Goal: Information Seeking & Learning: Learn about a topic

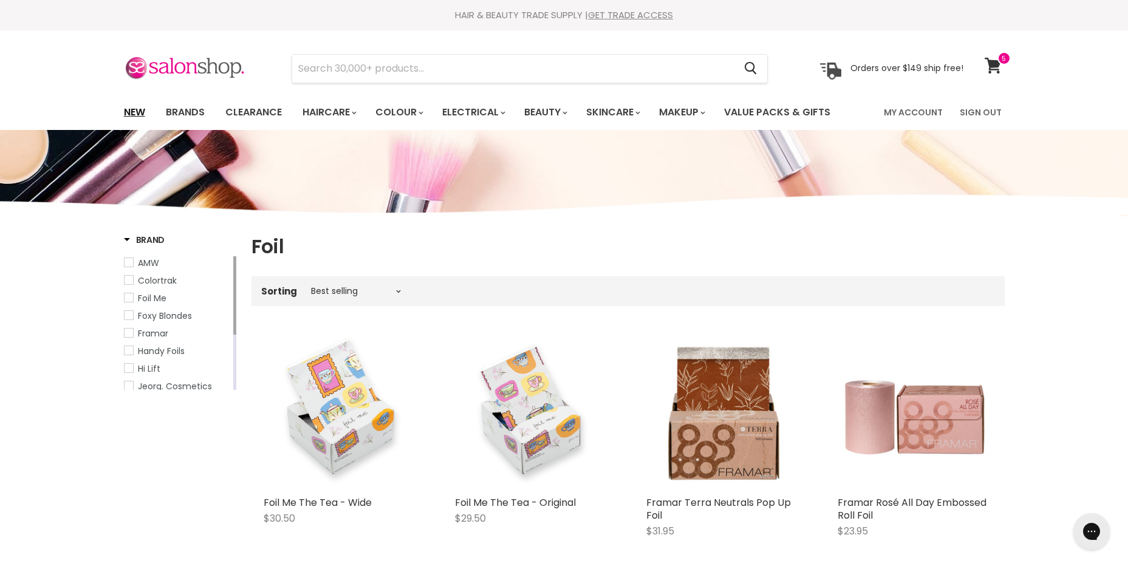
click at [137, 112] on link "New" at bounding box center [134, 113] width 39 height 26
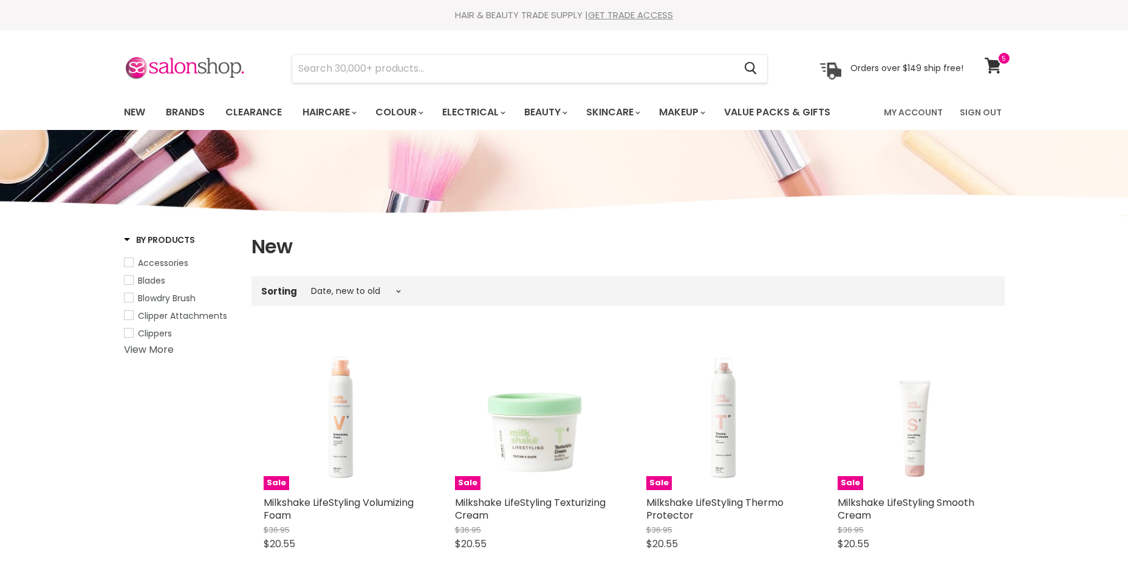
select select "created-descending"
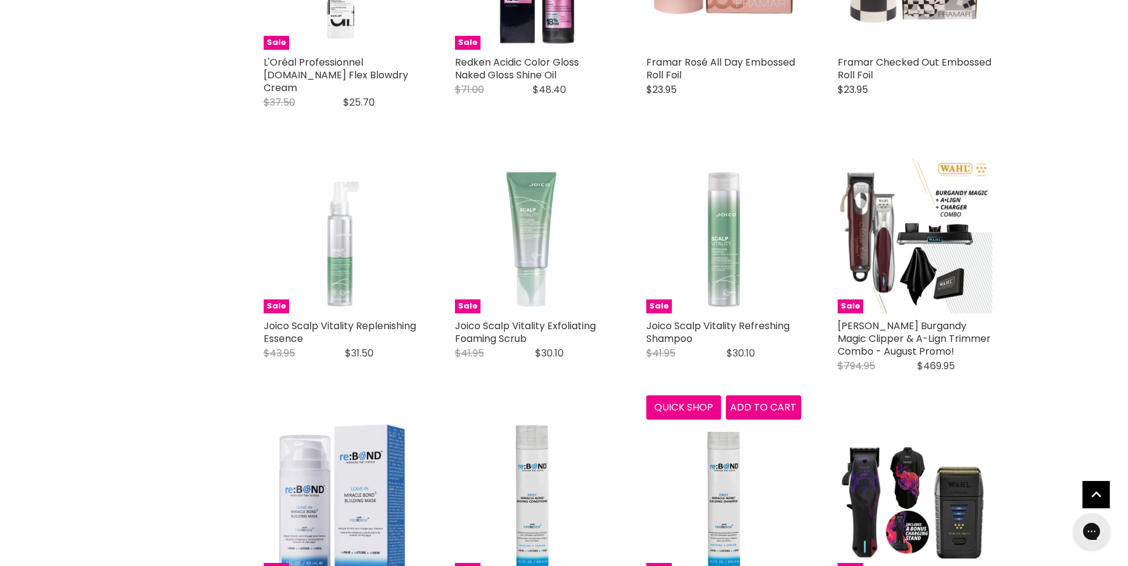
scroll to position [2370, 0]
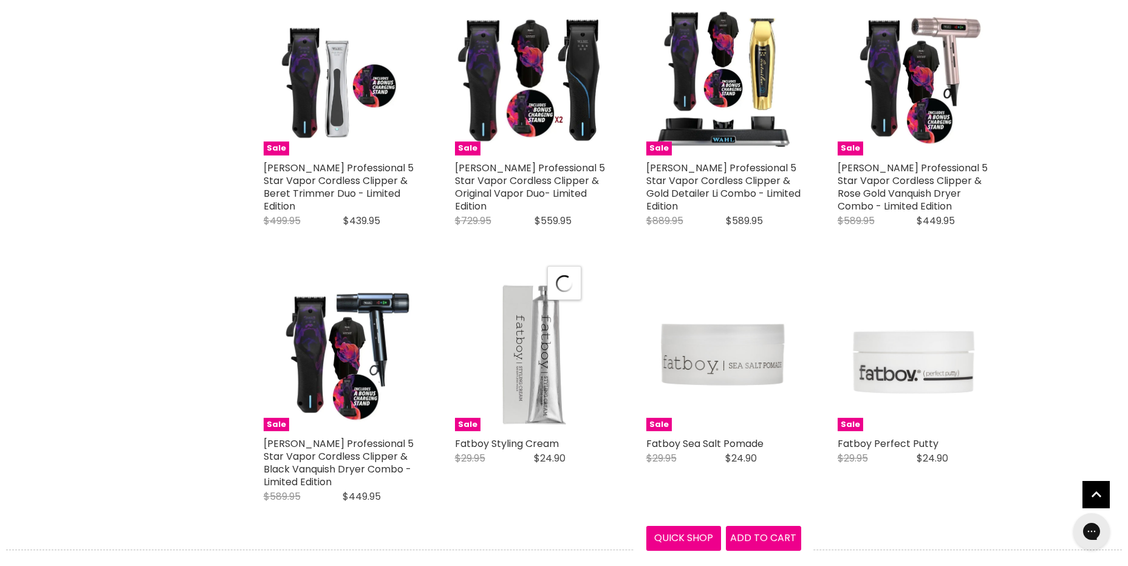
scroll to position [2977, 0]
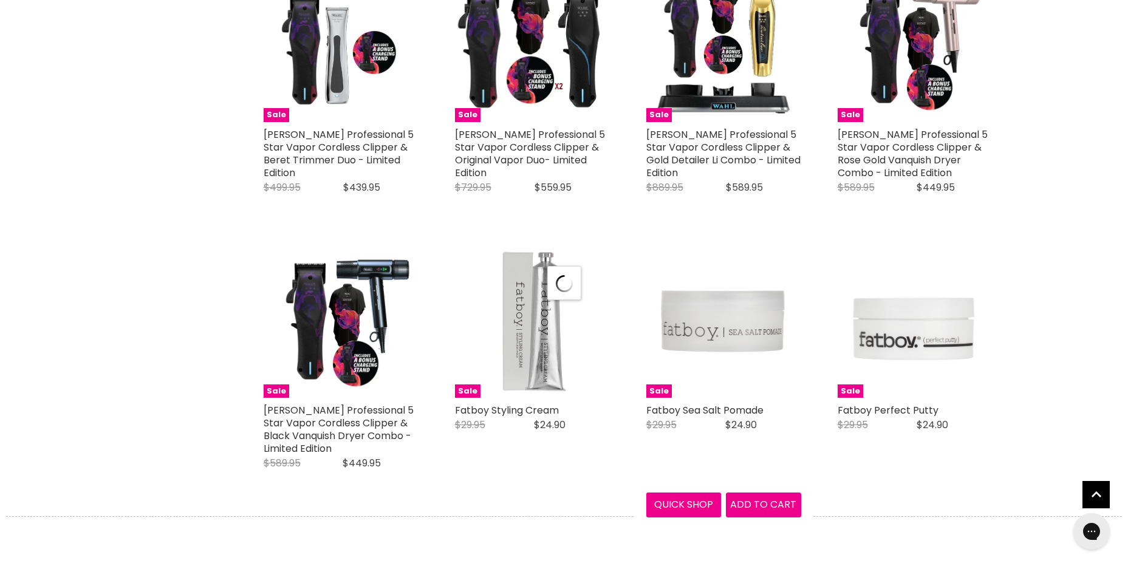
select select "created-descending"
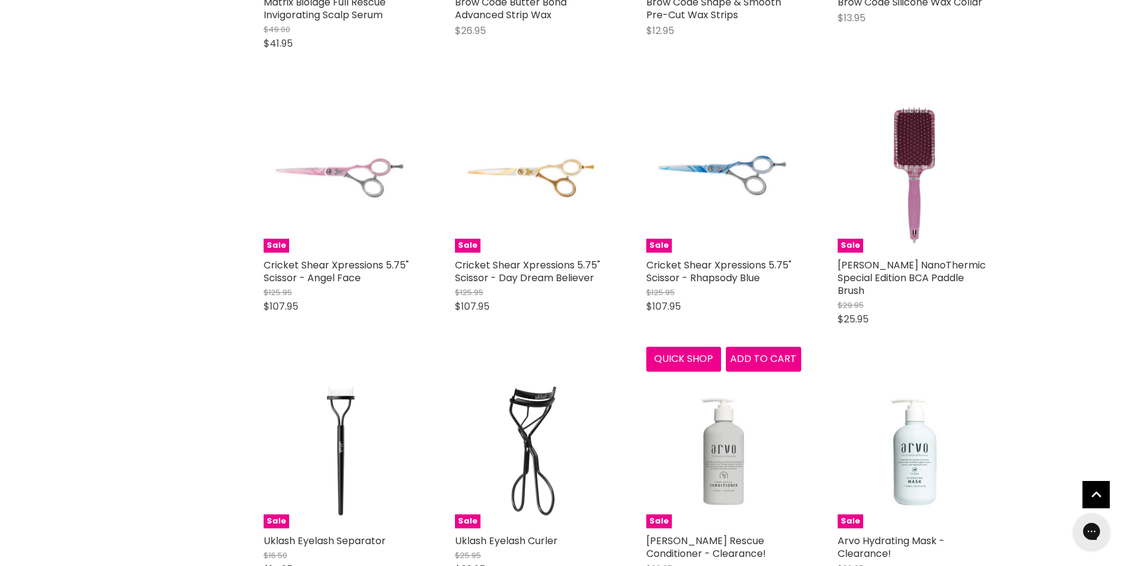
scroll to position [5955, 0]
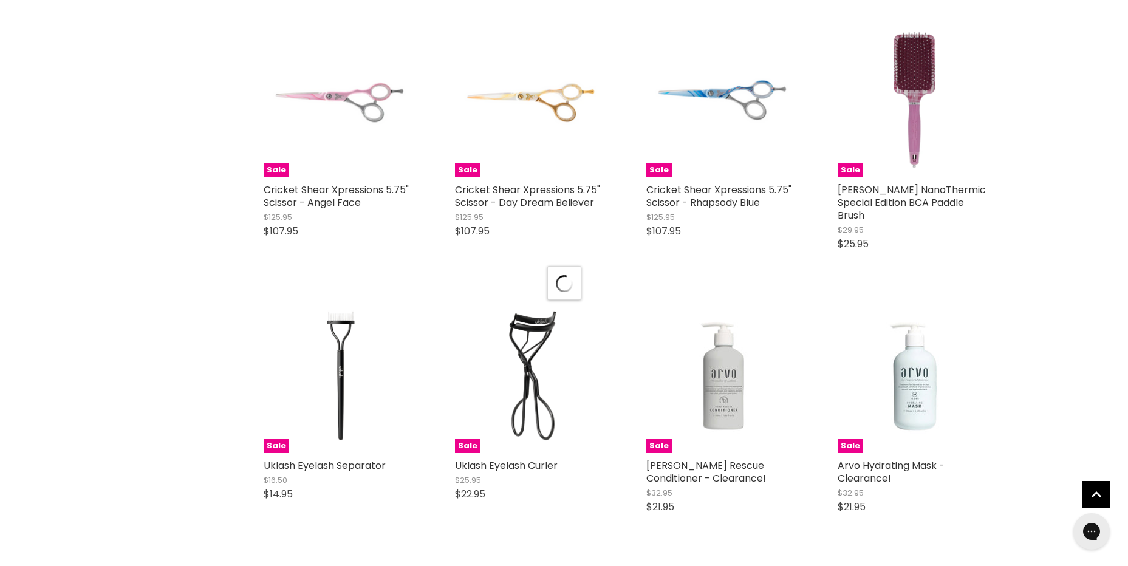
scroll to position [6198, 0]
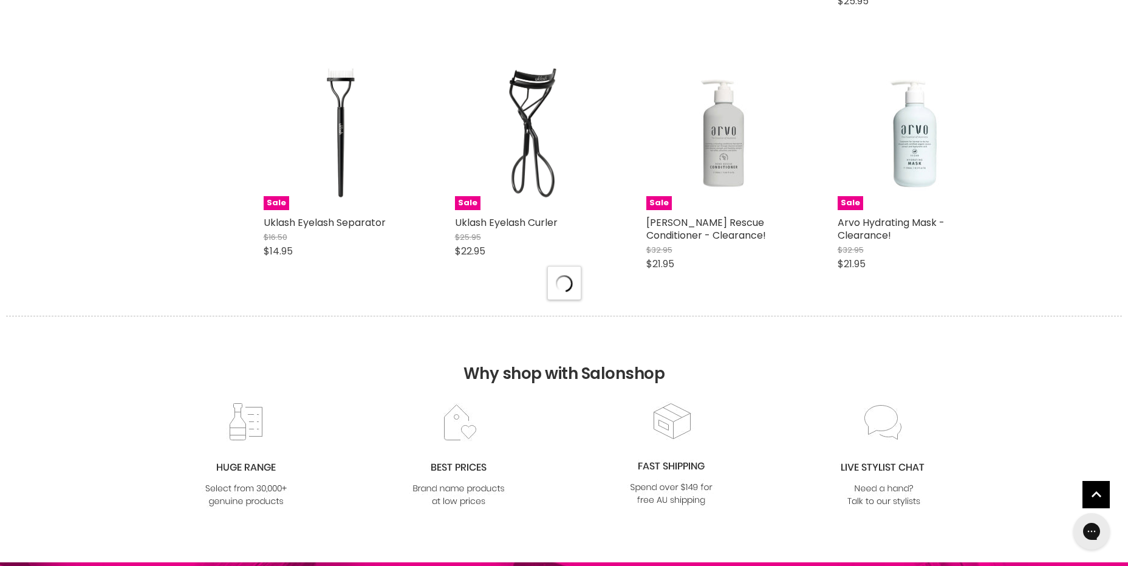
select select "created-descending"
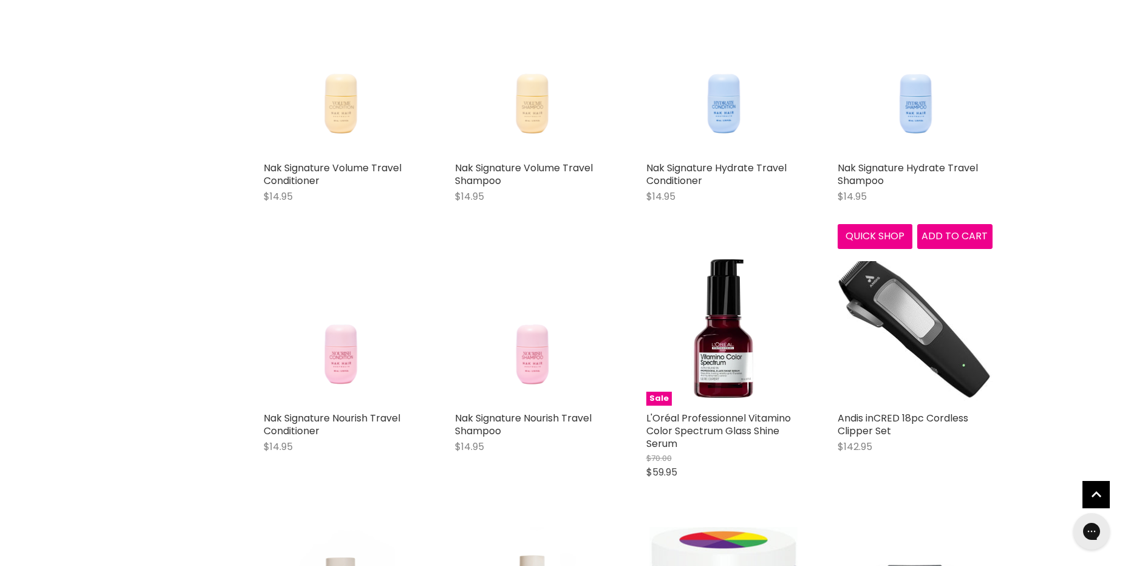
scroll to position [8932, 0]
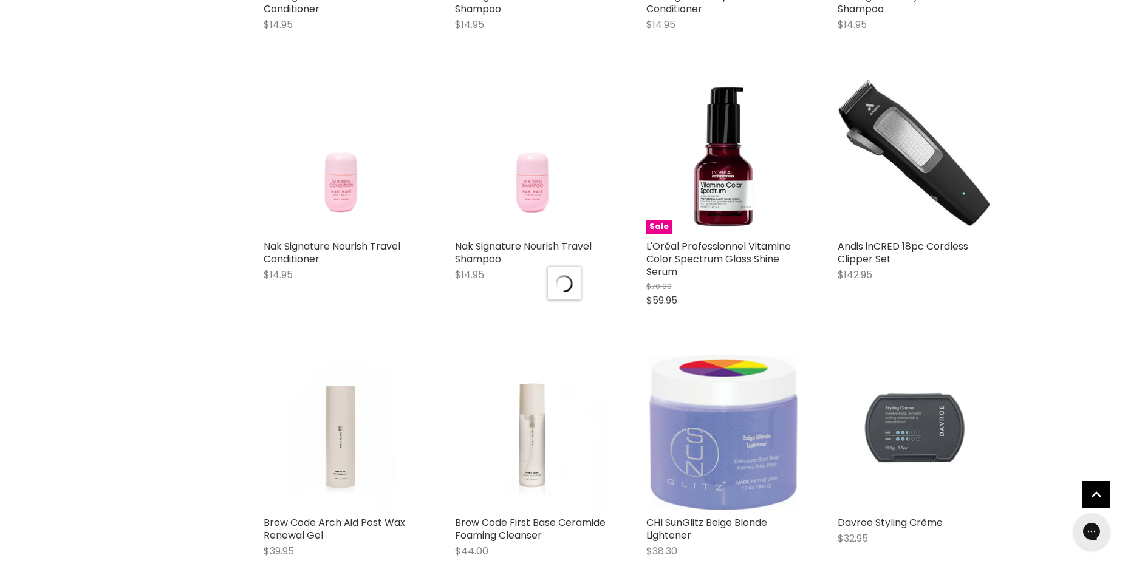
scroll to position [9114, 0]
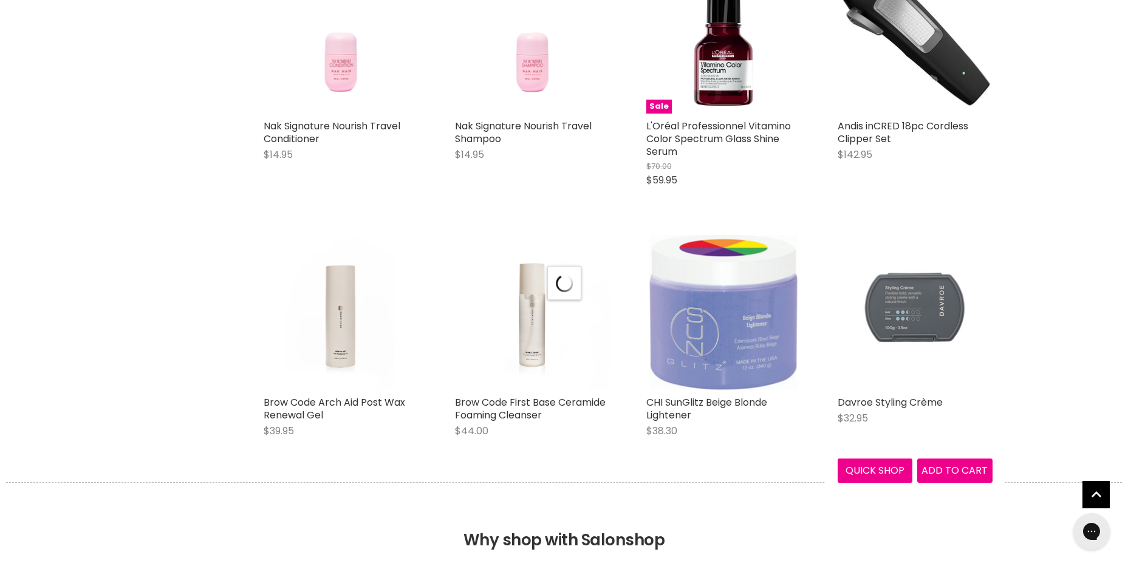
select select "created-descending"
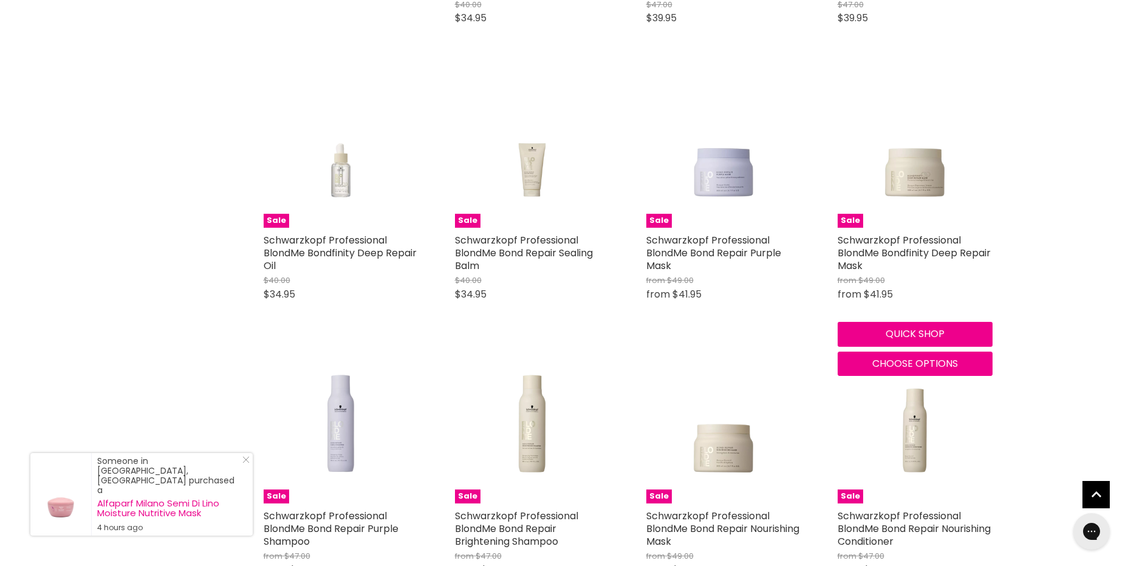
scroll to position [12153, 0]
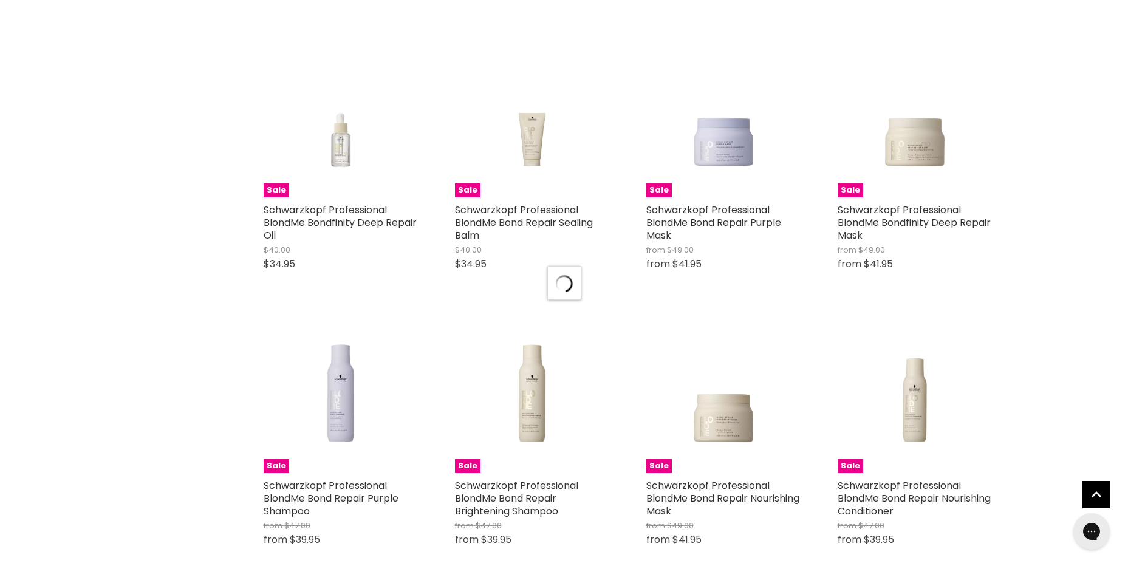
scroll to position [12396, 0]
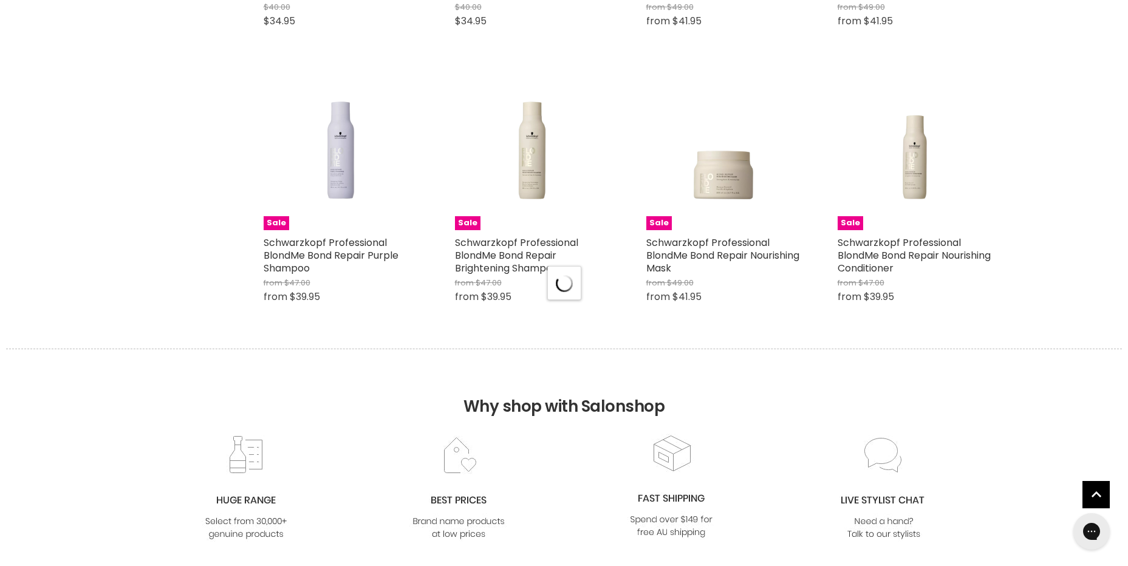
select select "created-descending"
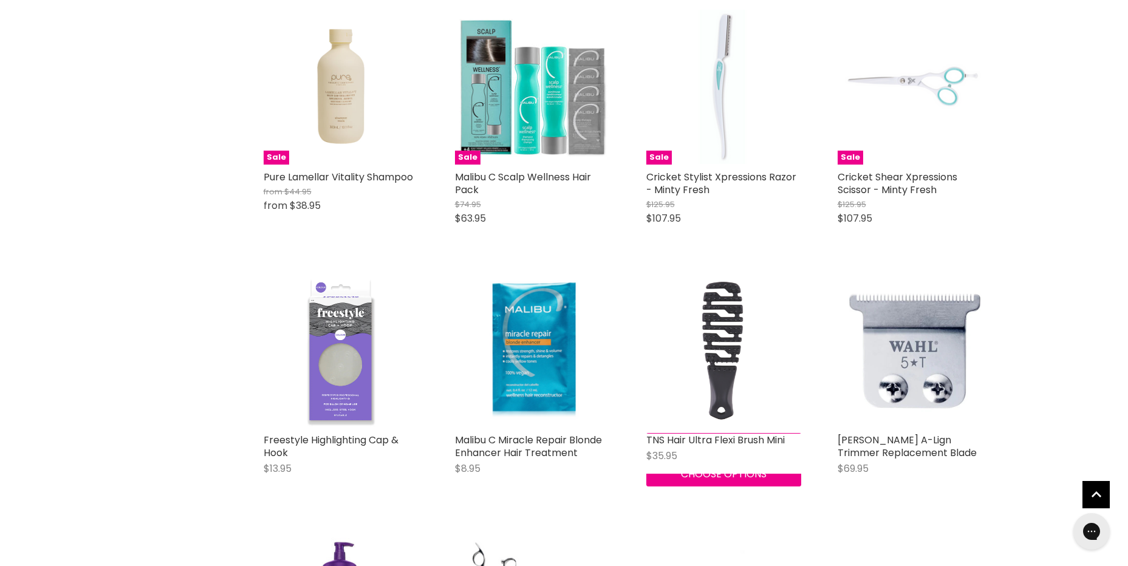
scroll to position [14401, 0]
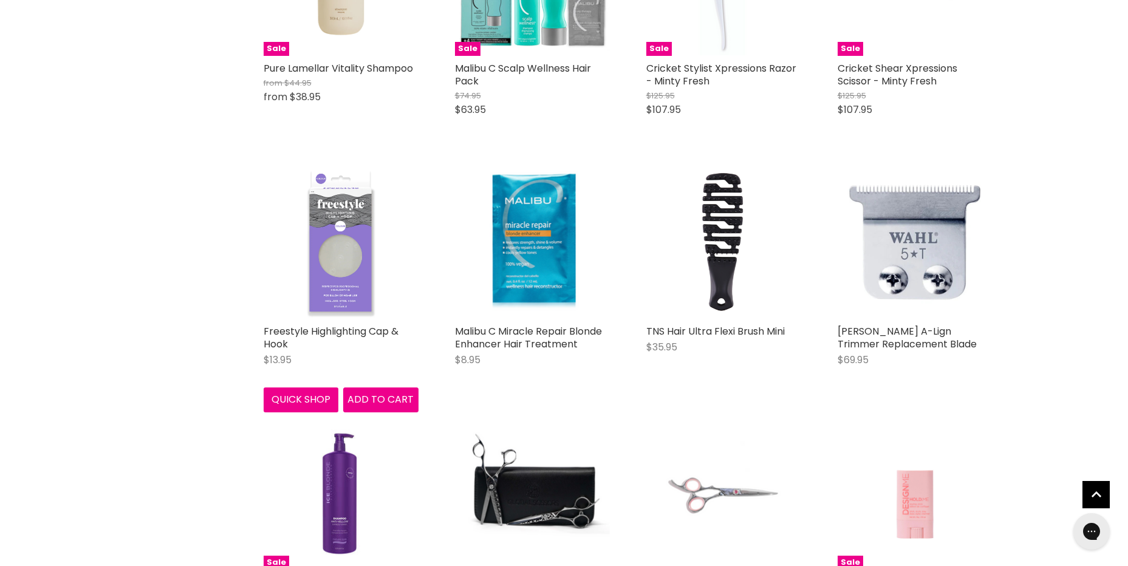
click at [349, 194] on img "Main content" at bounding box center [341, 241] width 155 height 155
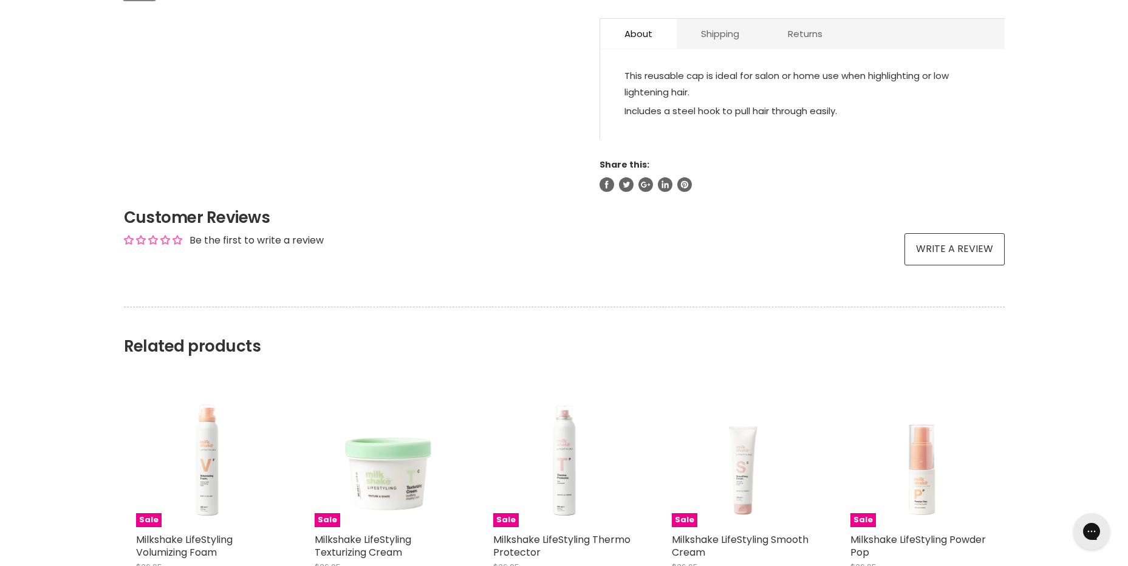
scroll to position [729, 0]
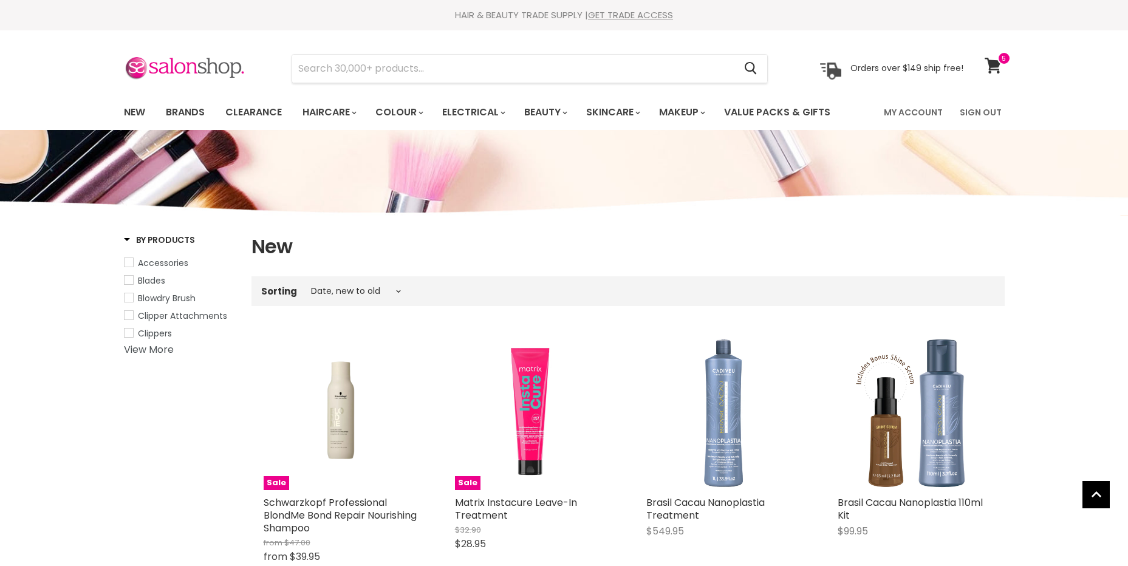
select select "created-descending"
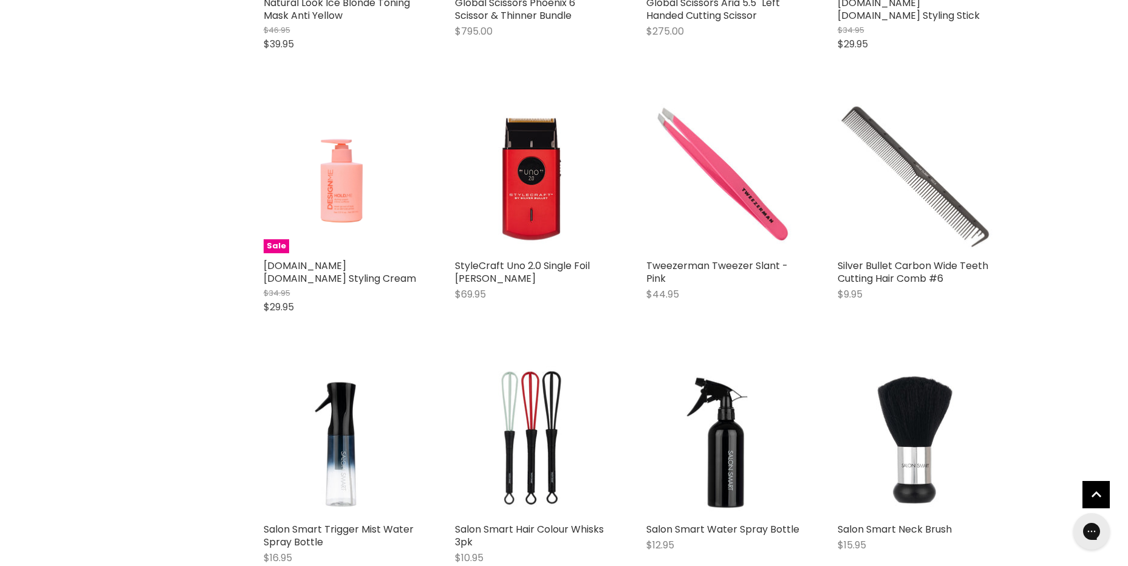
scroll to position [2688, 0]
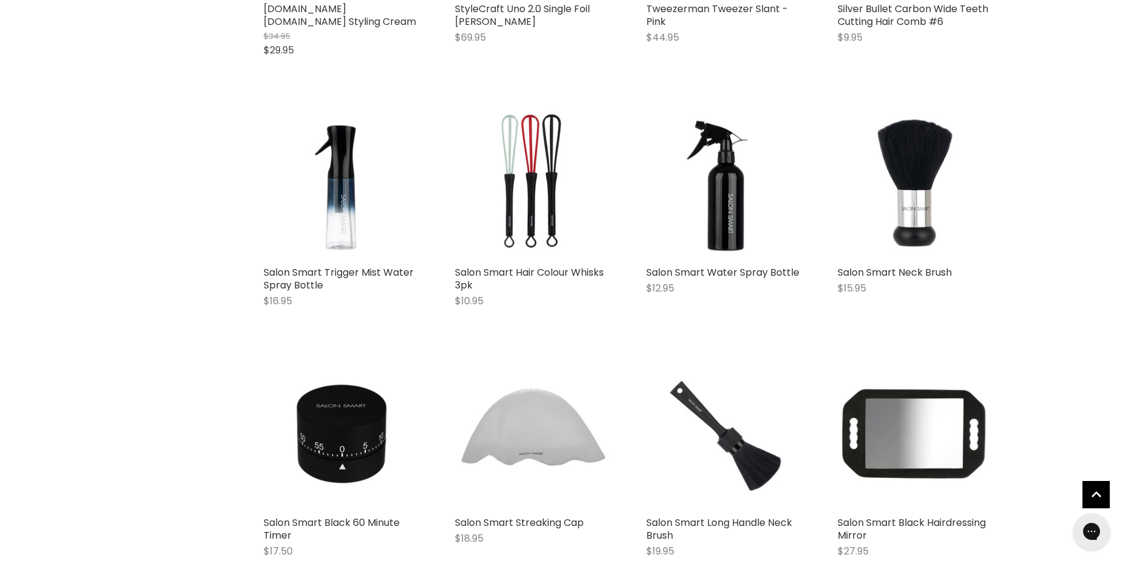
scroll to position [2992, 0]
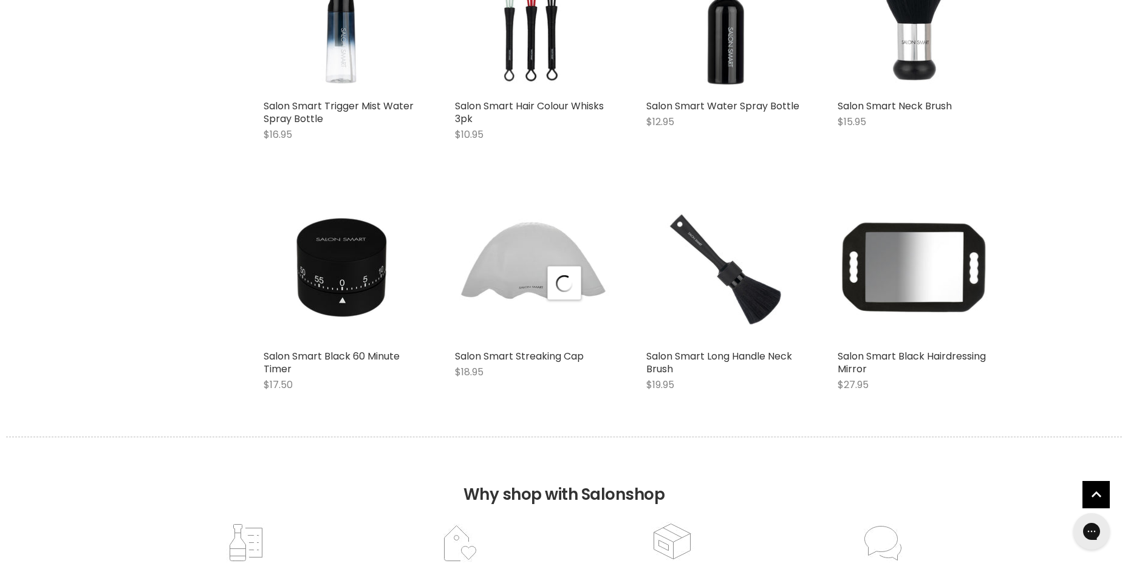
select select "created-descending"
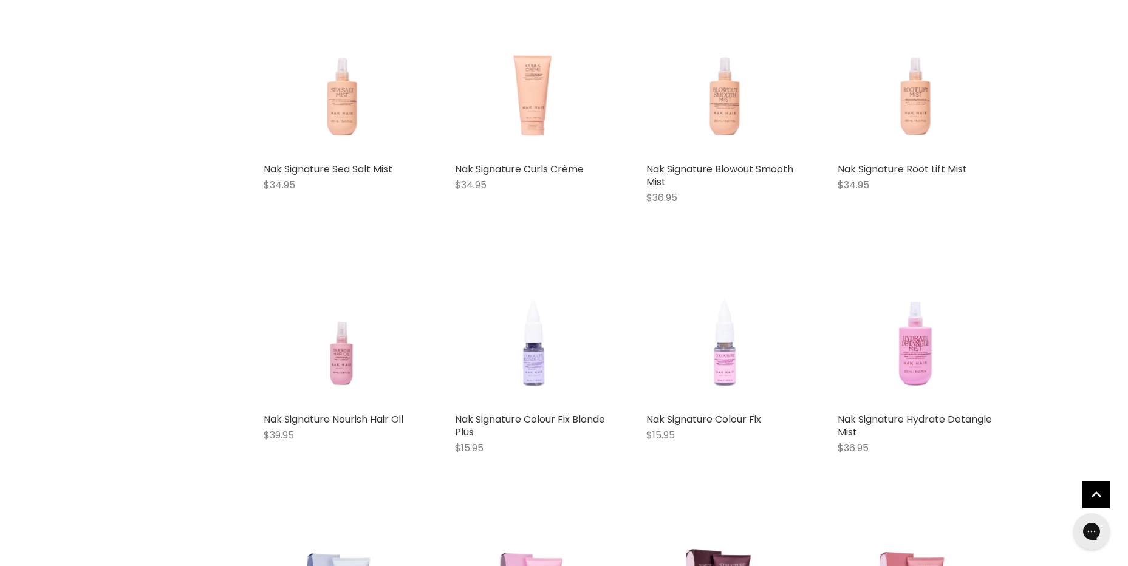
scroll to position [4572, 0]
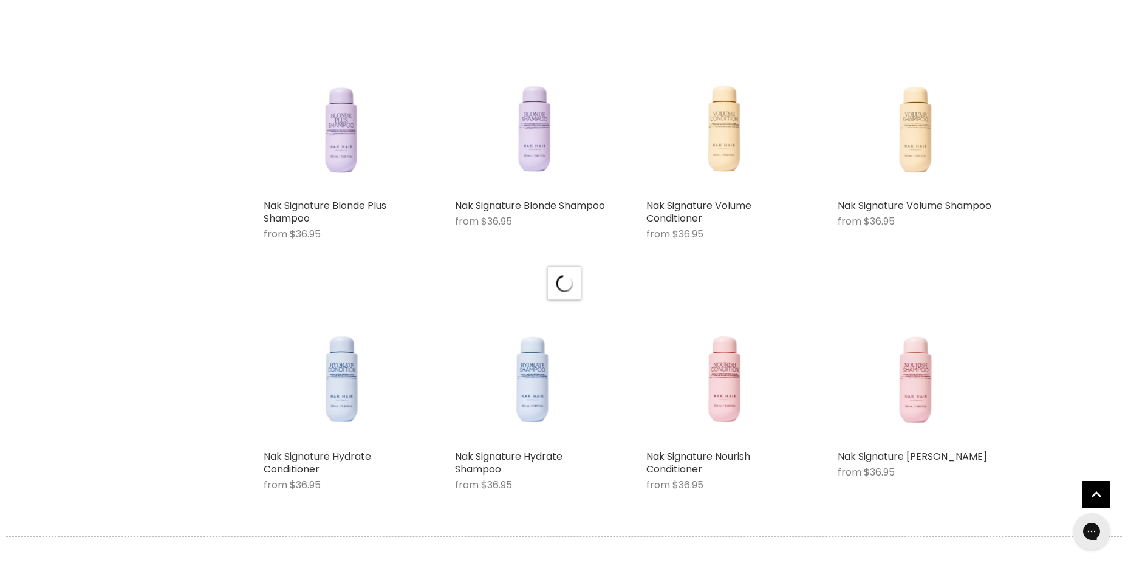
scroll to position [6030, 0]
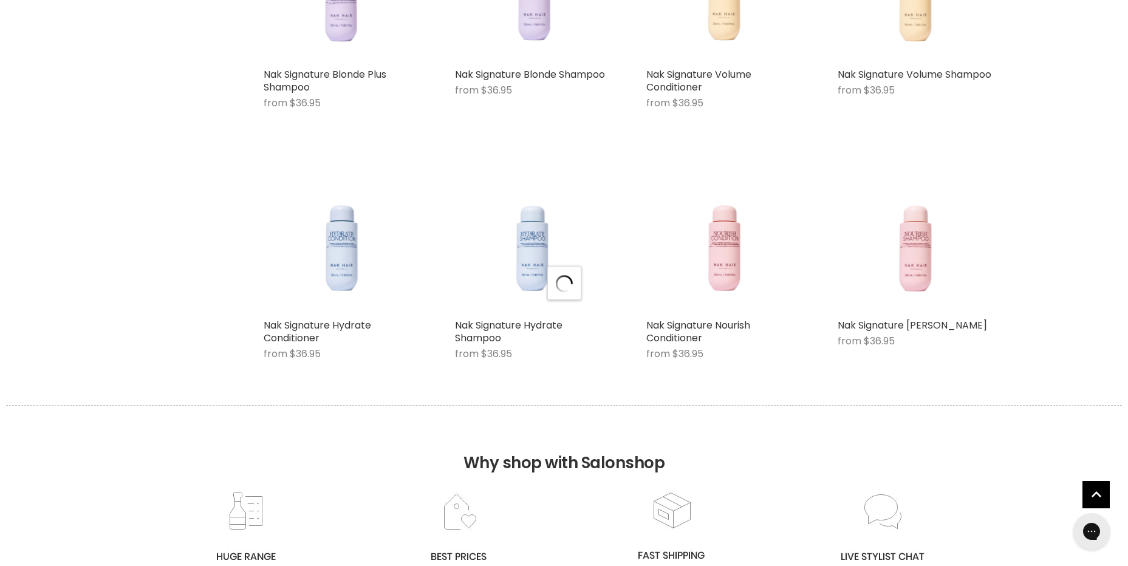
select select "created-descending"
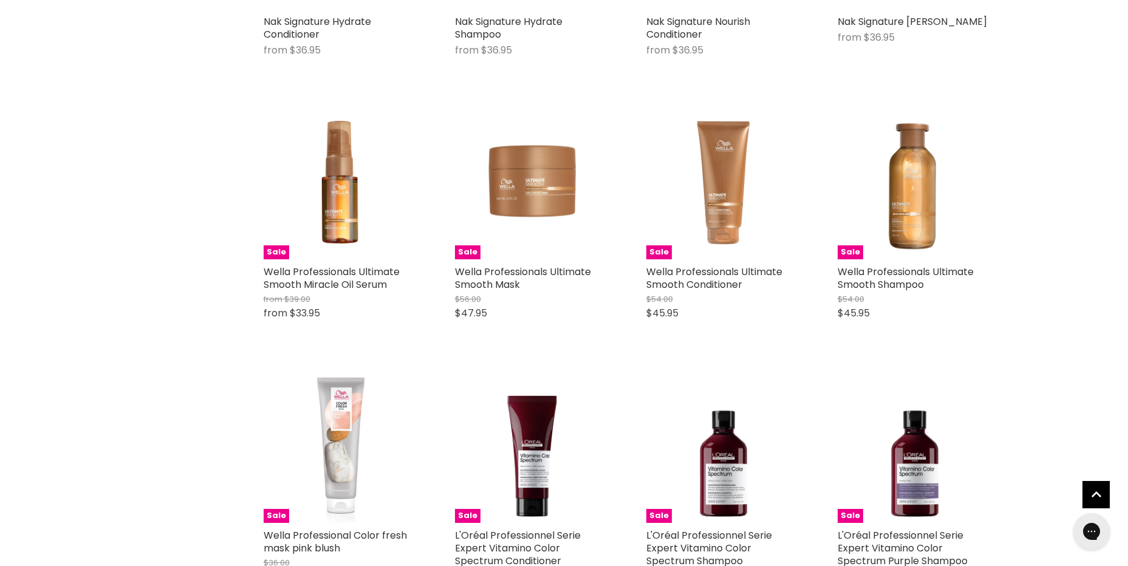
scroll to position [6395, 0]
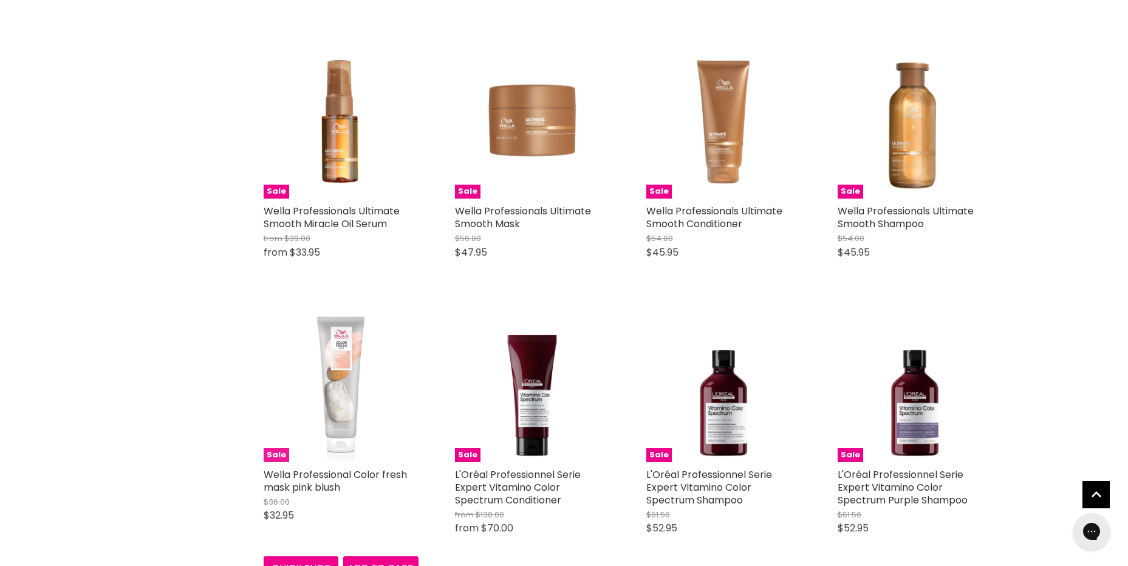
click at [342, 408] on img "Main content" at bounding box center [341, 384] width 155 height 155
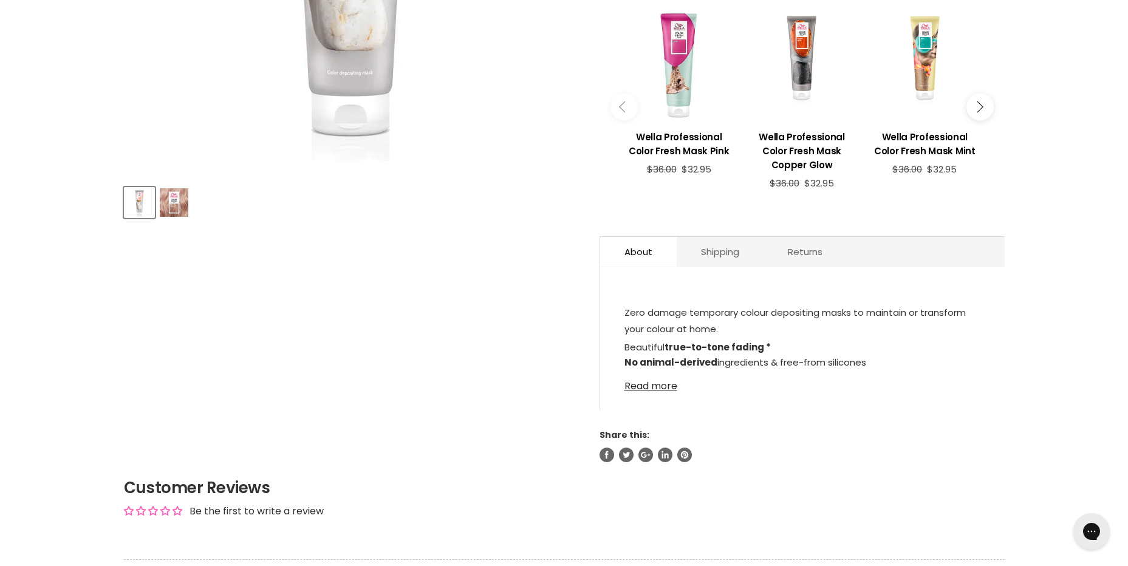
click at [643, 389] on link "Read more" at bounding box center [803, 383] width 356 height 18
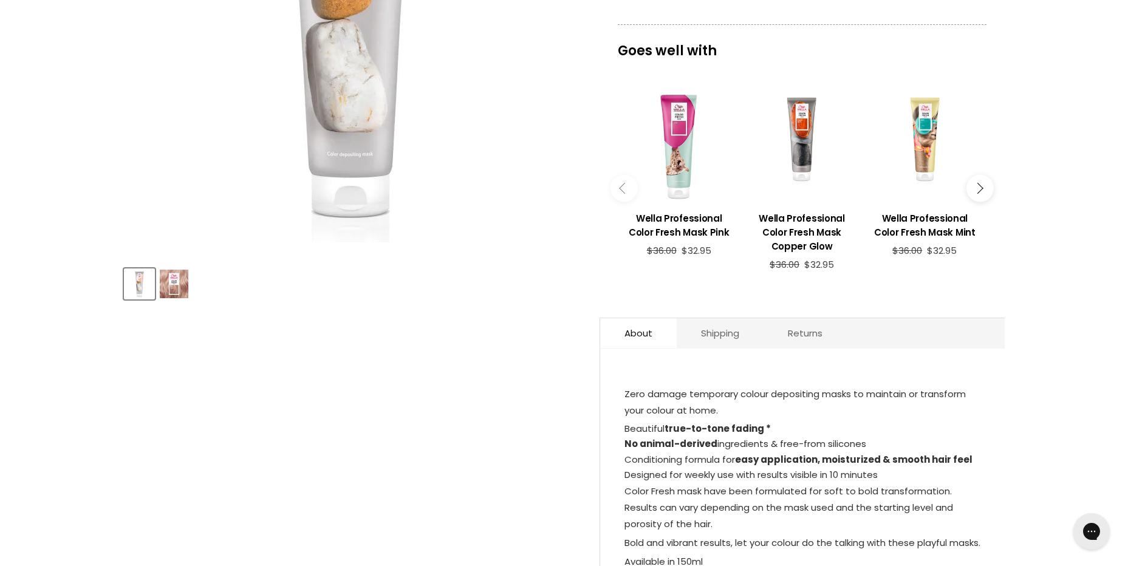
scroll to position [182, 0]
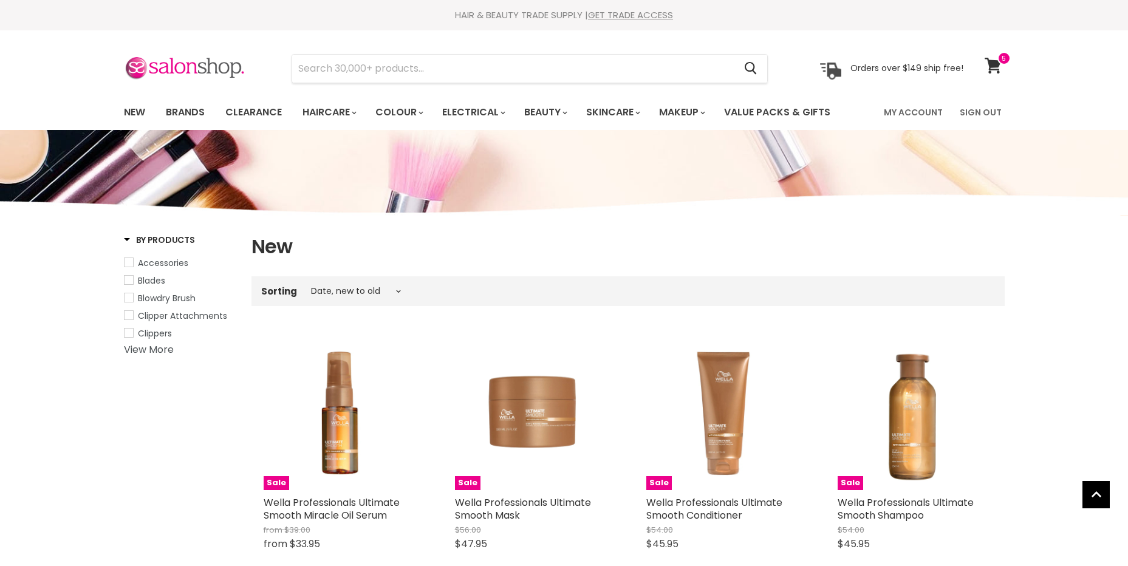
select select "created-descending"
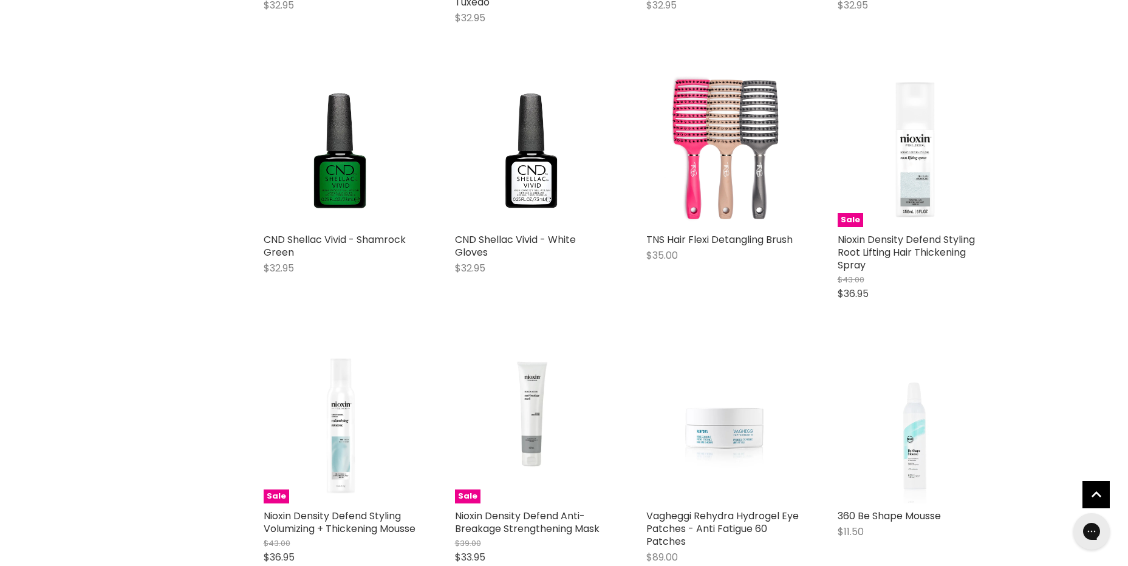
scroll to position [2774, 0]
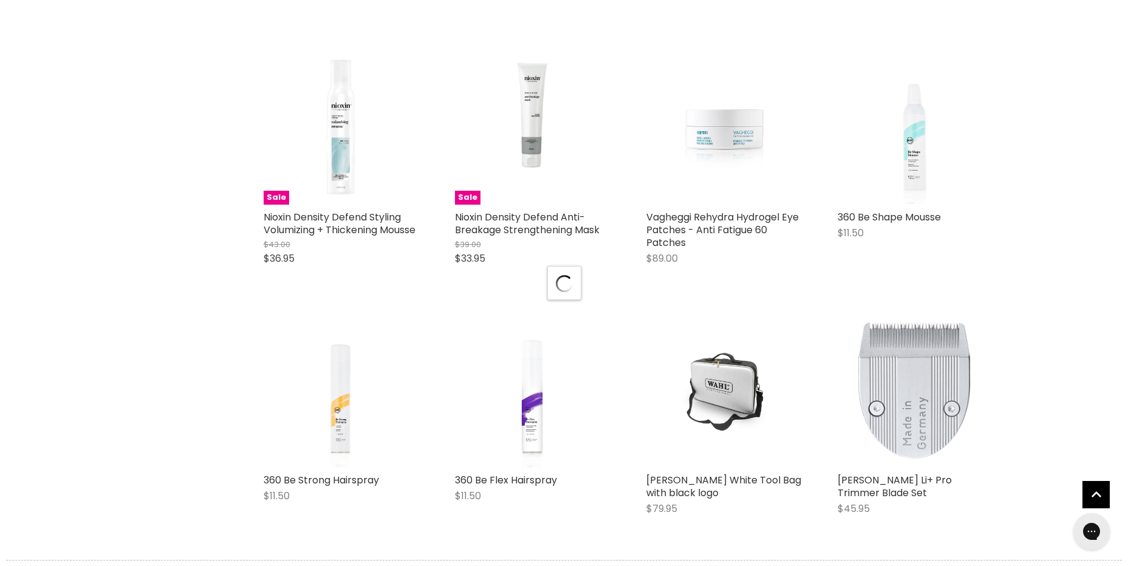
scroll to position [3078, 0]
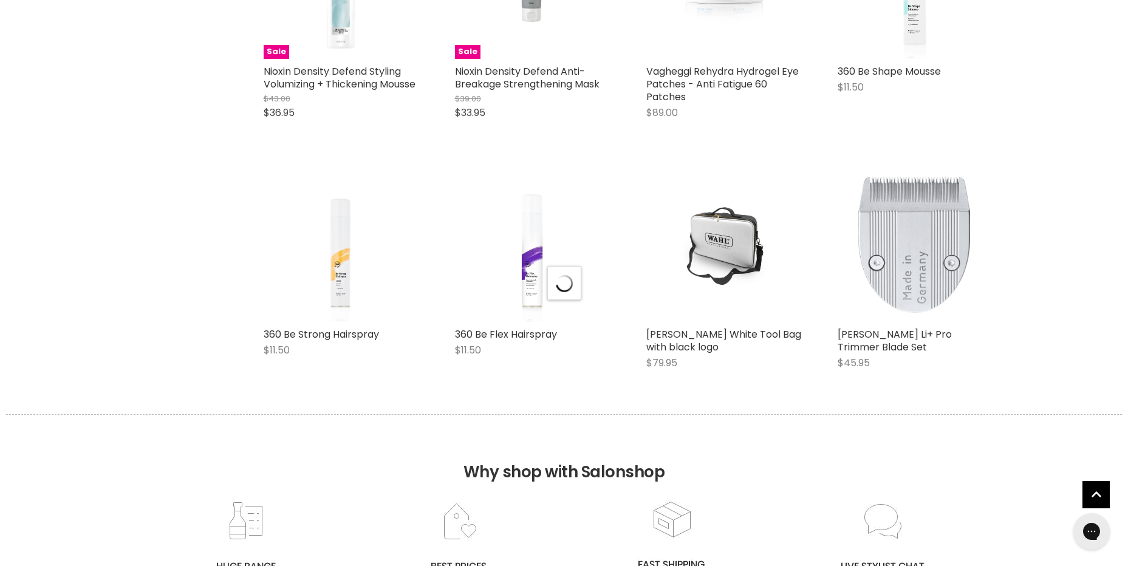
select select "created-descending"
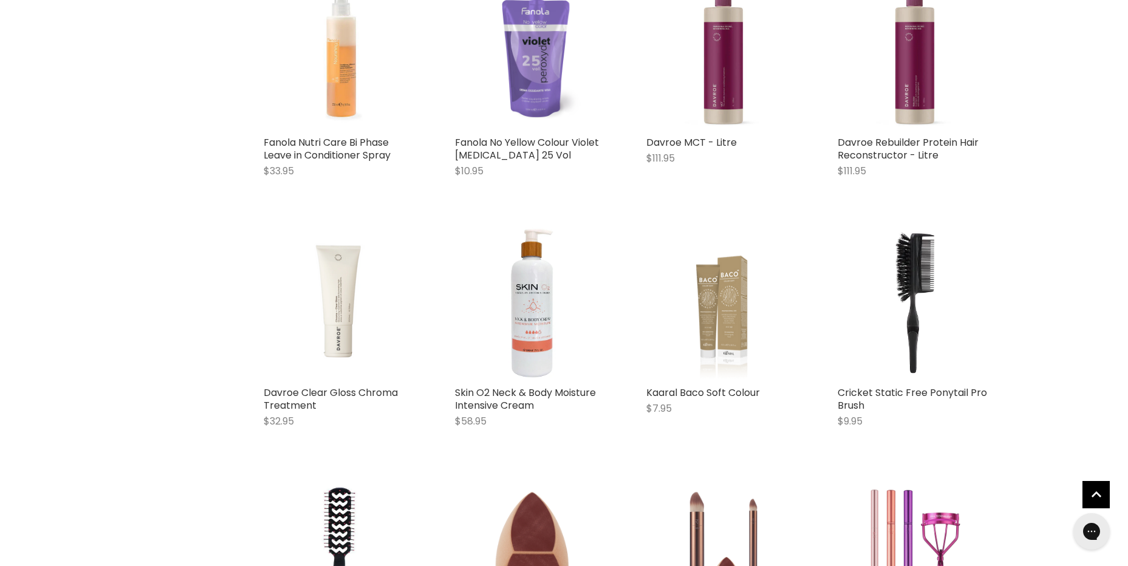
scroll to position [5387, 0]
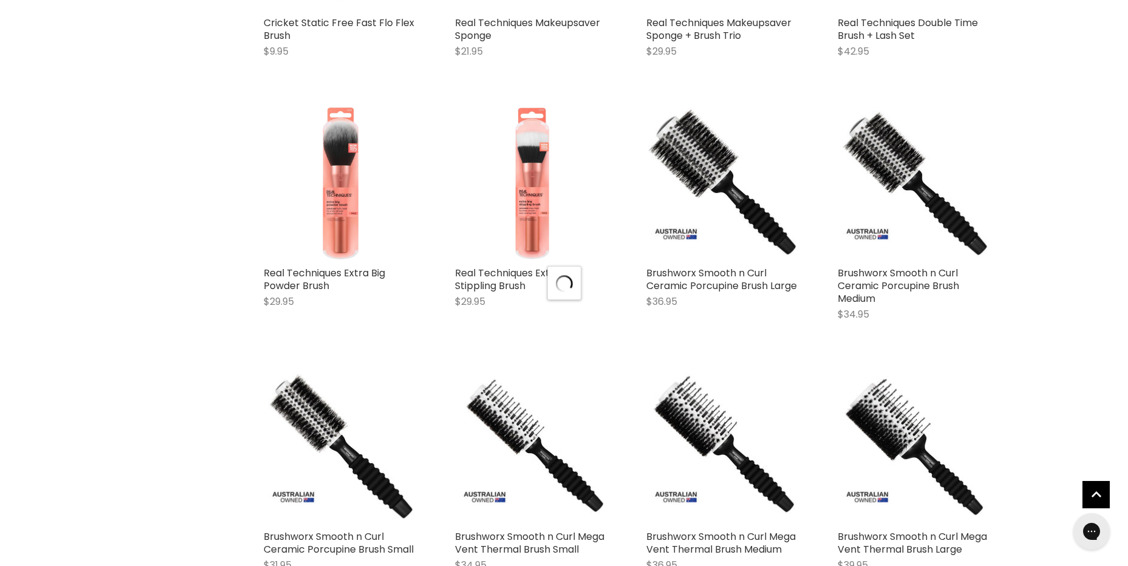
scroll to position [6298, 0]
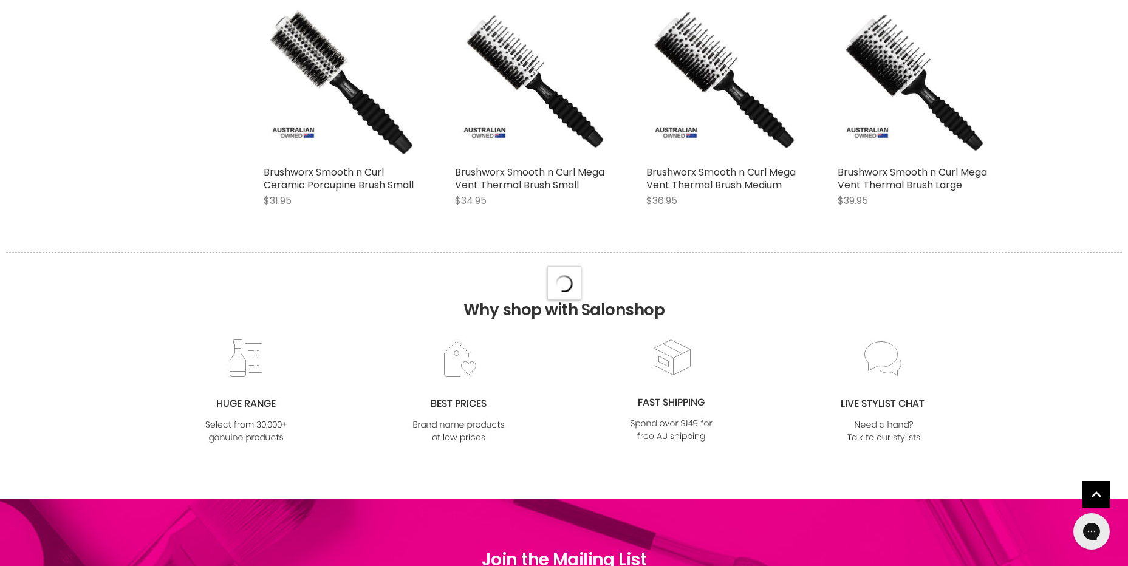
select select "created-descending"
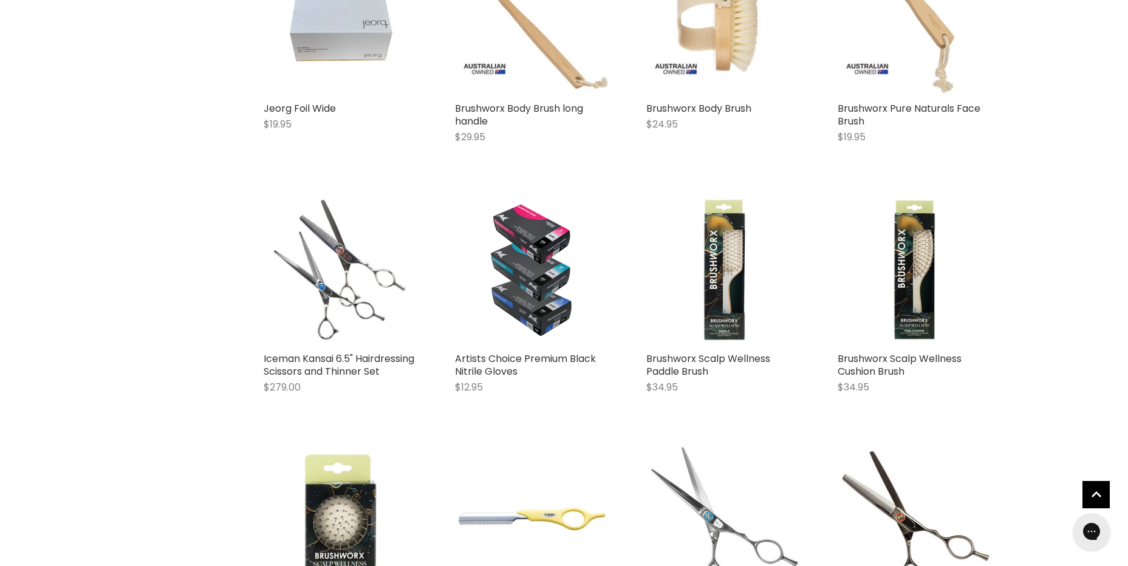
scroll to position [8729, 0]
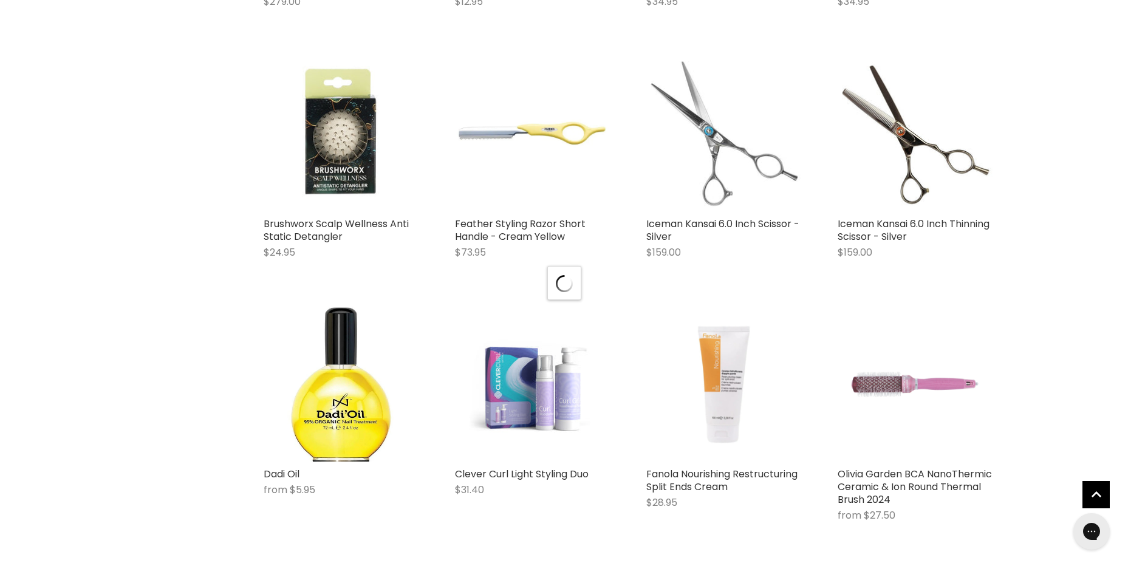
scroll to position [9215, 0]
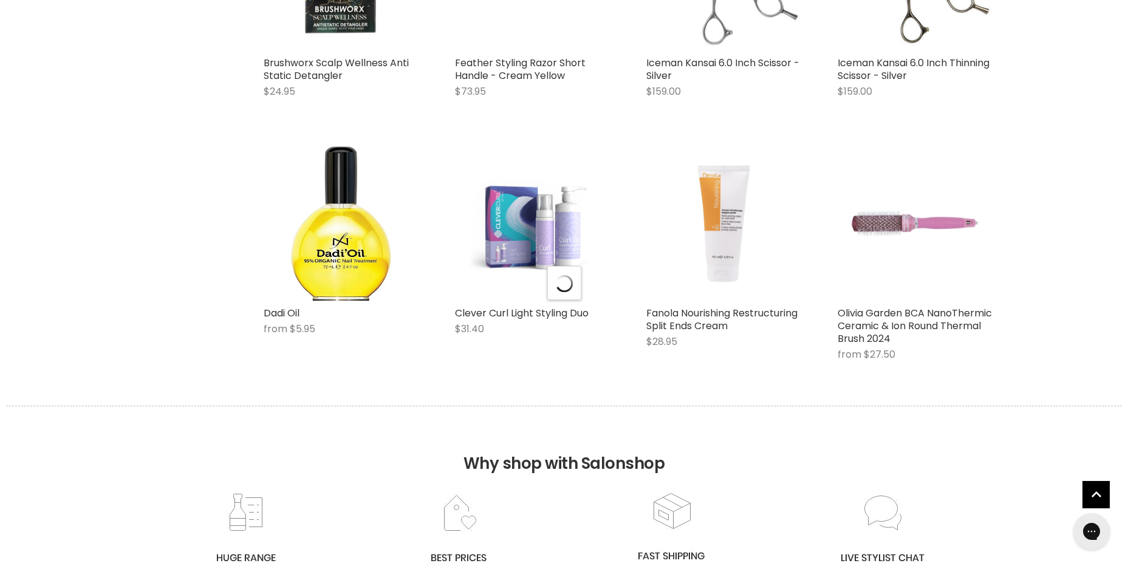
select select "created-descending"
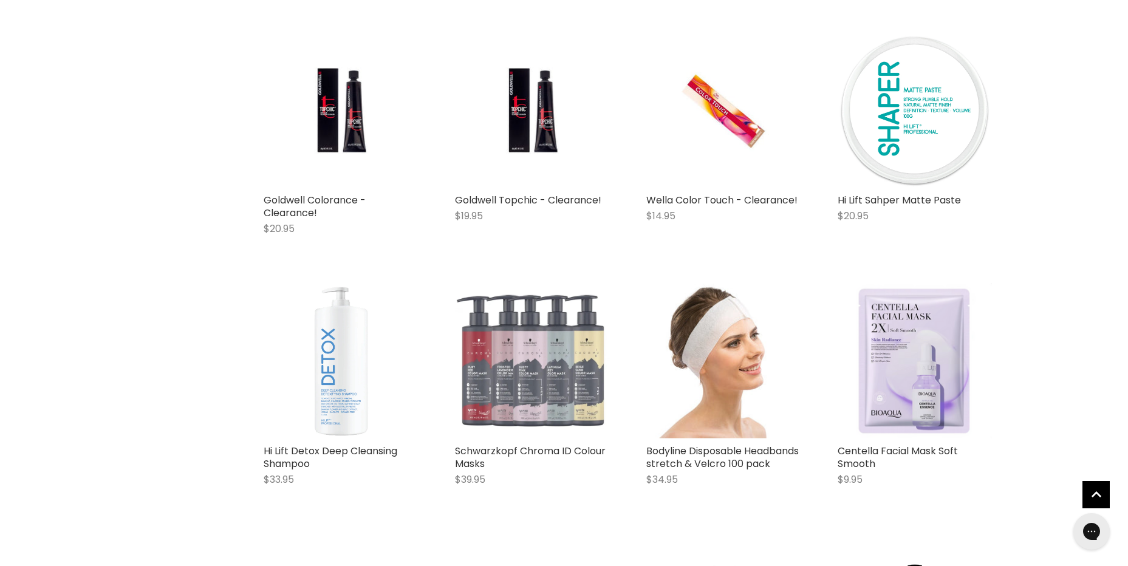
scroll to position [10126, 0]
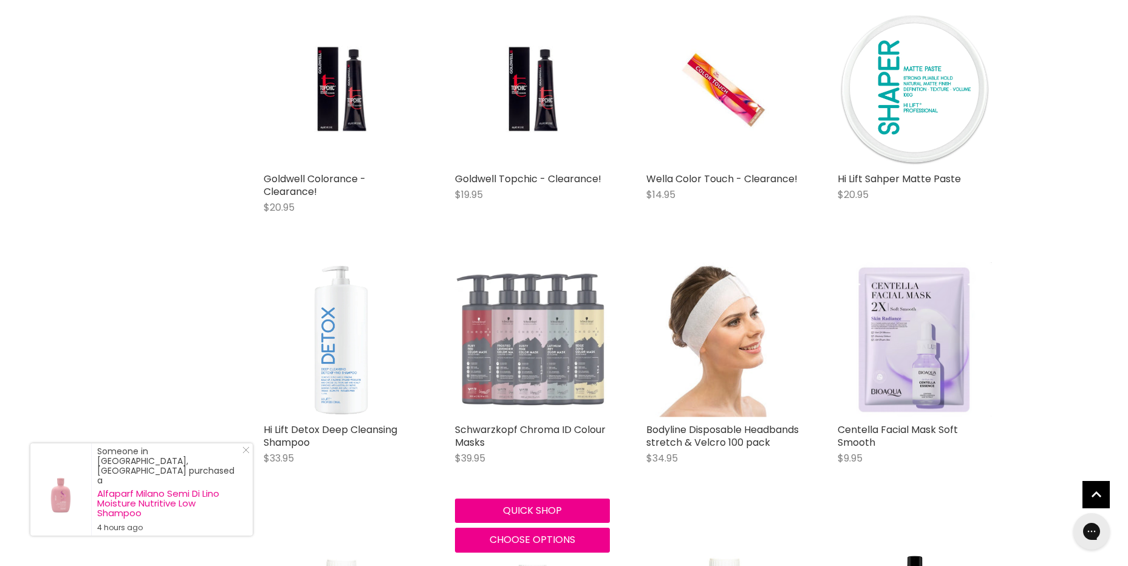
click at [498, 365] on img "Main content" at bounding box center [532, 339] width 155 height 155
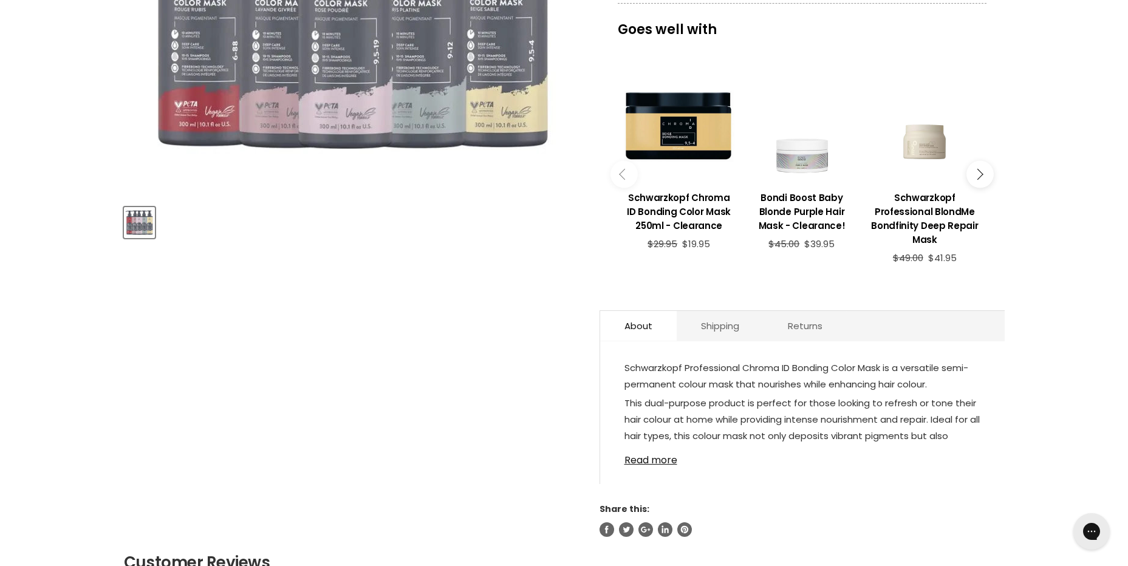
scroll to position [486, 0]
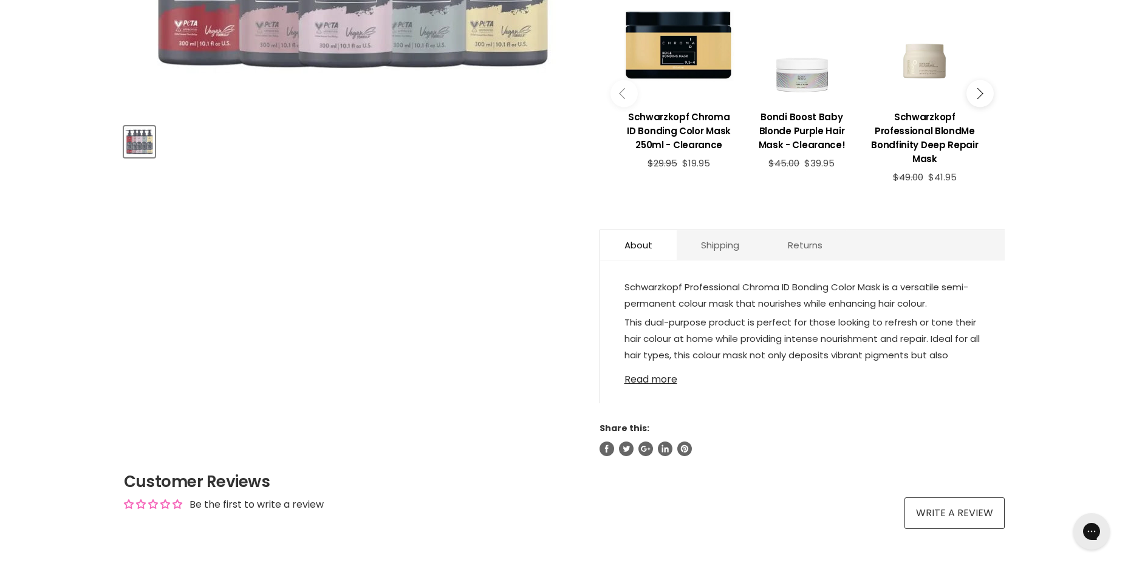
click at [662, 380] on link "Read more" at bounding box center [803, 376] width 356 height 18
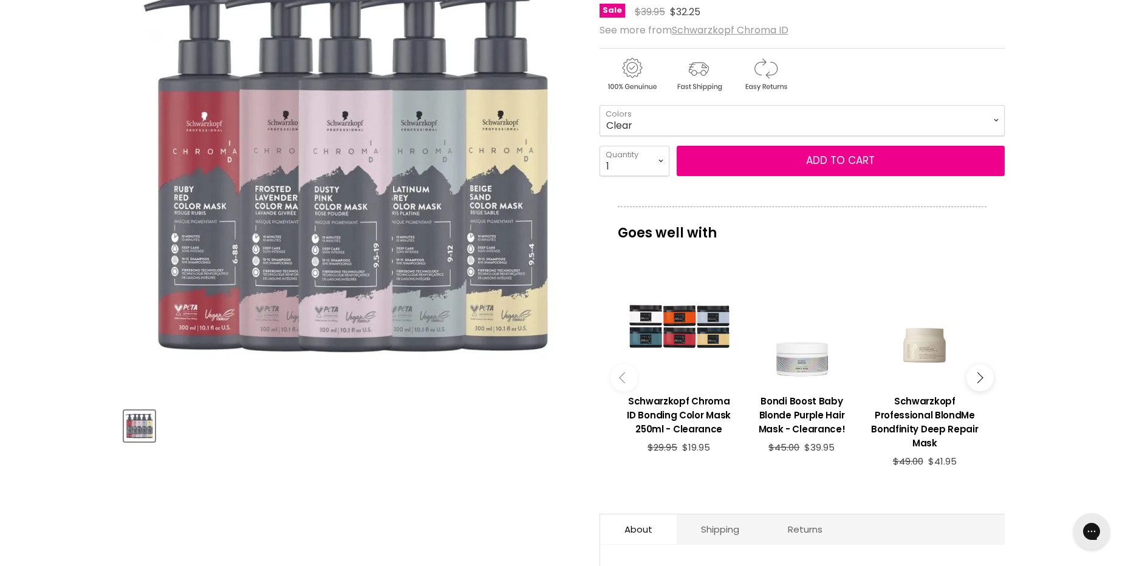
scroll to position [182, 0]
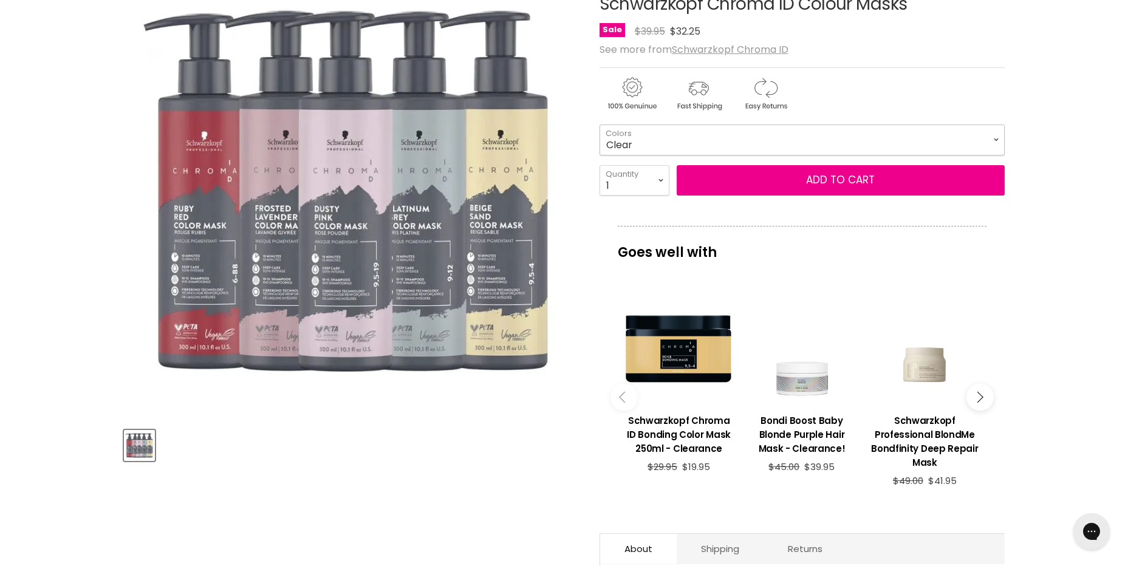
click at [1000, 142] on select "Clear Dusty Pink 9.5-19 Pear Silver 95-1 Glazed Caramel 8-46 Platinum Grey 9-12…" at bounding box center [802, 140] width 405 height 30
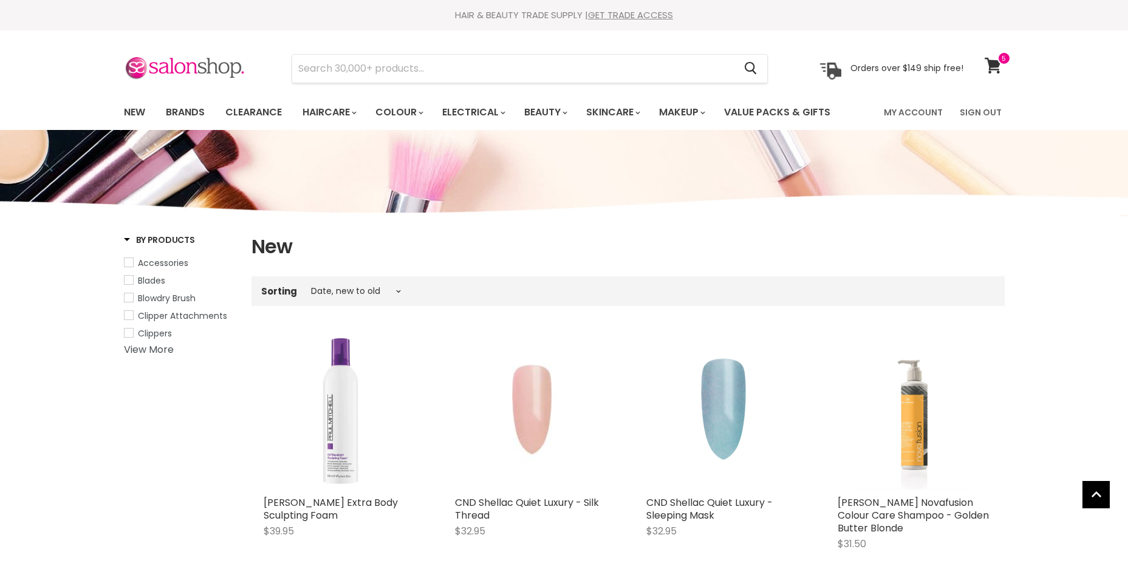
select select "created-descending"
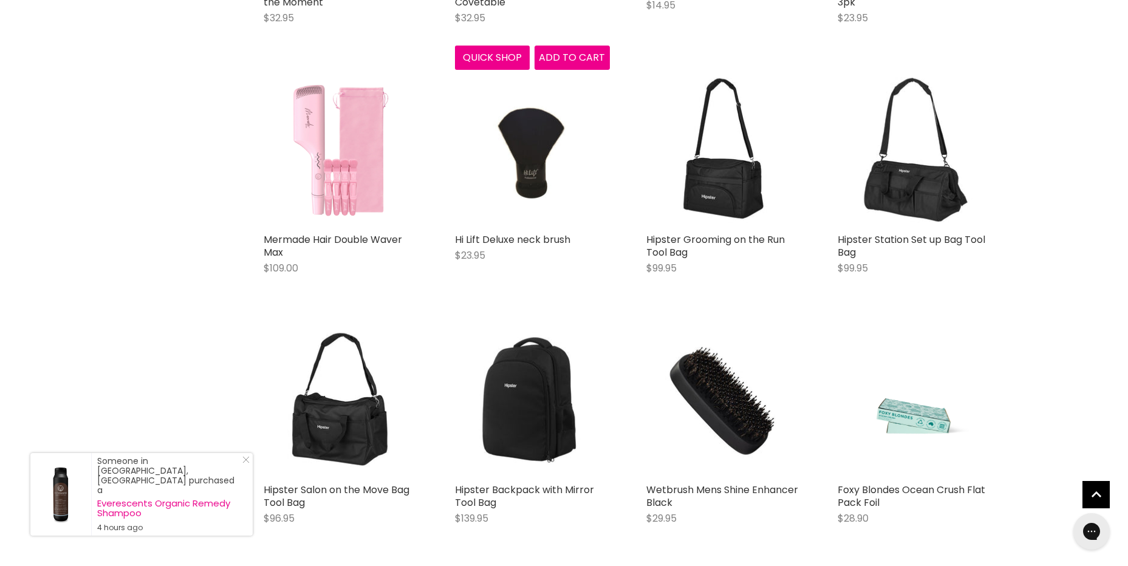
scroll to position [2789, 0]
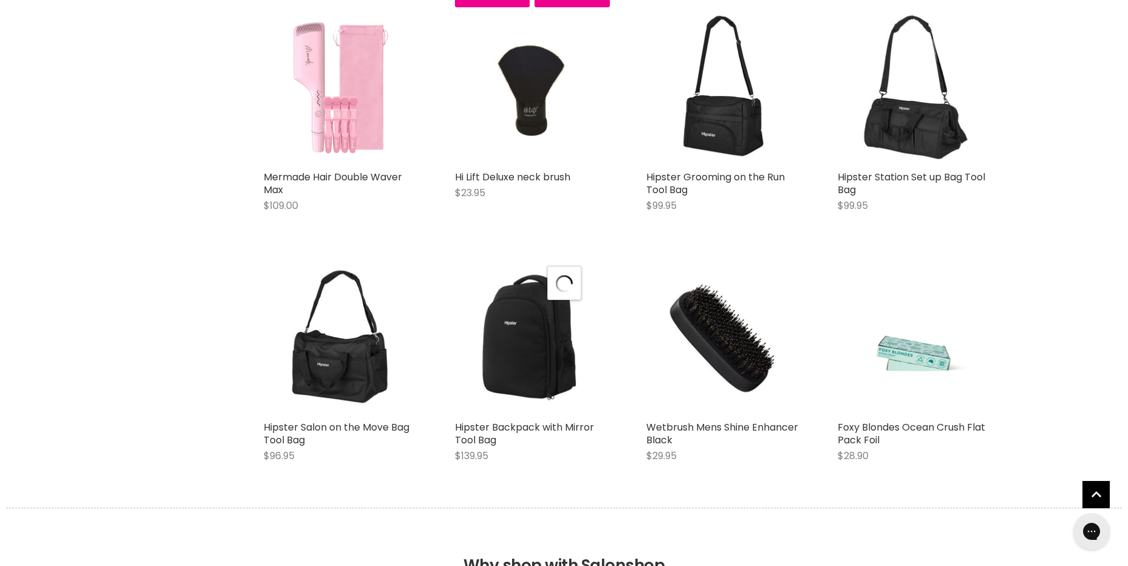
select select "created-descending"
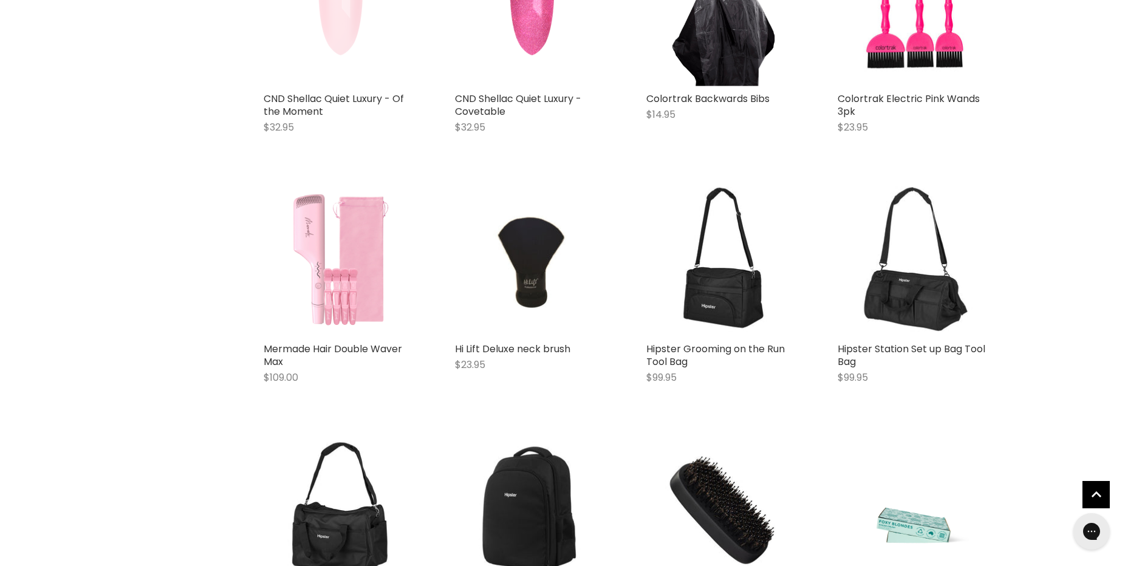
scroll to position [24, 0]
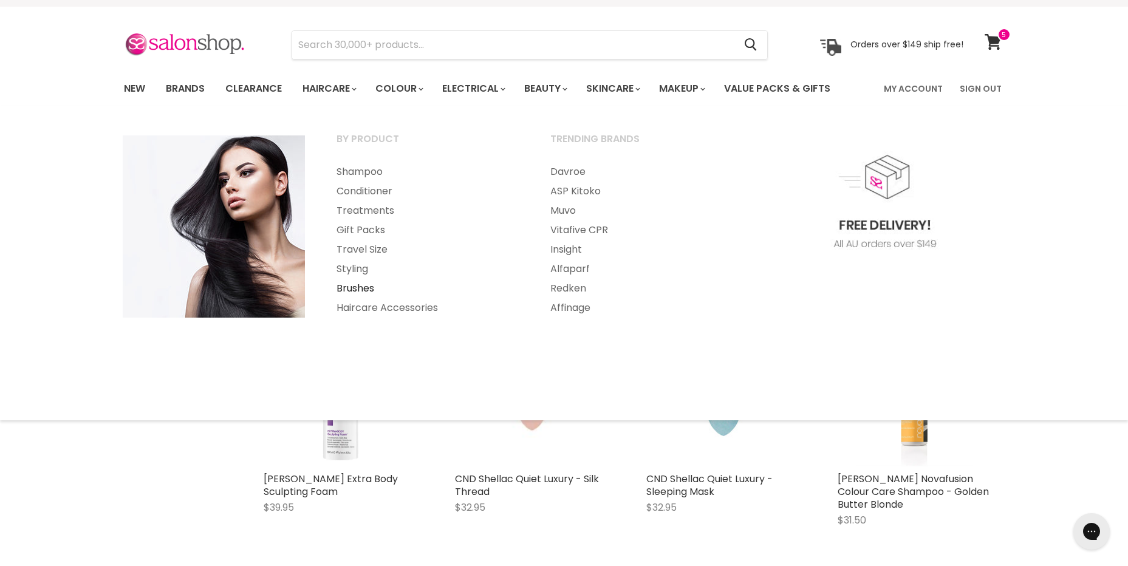
click at [351, 292] on link "Brushes" at bounding box center [426, 288] width 211 height 19
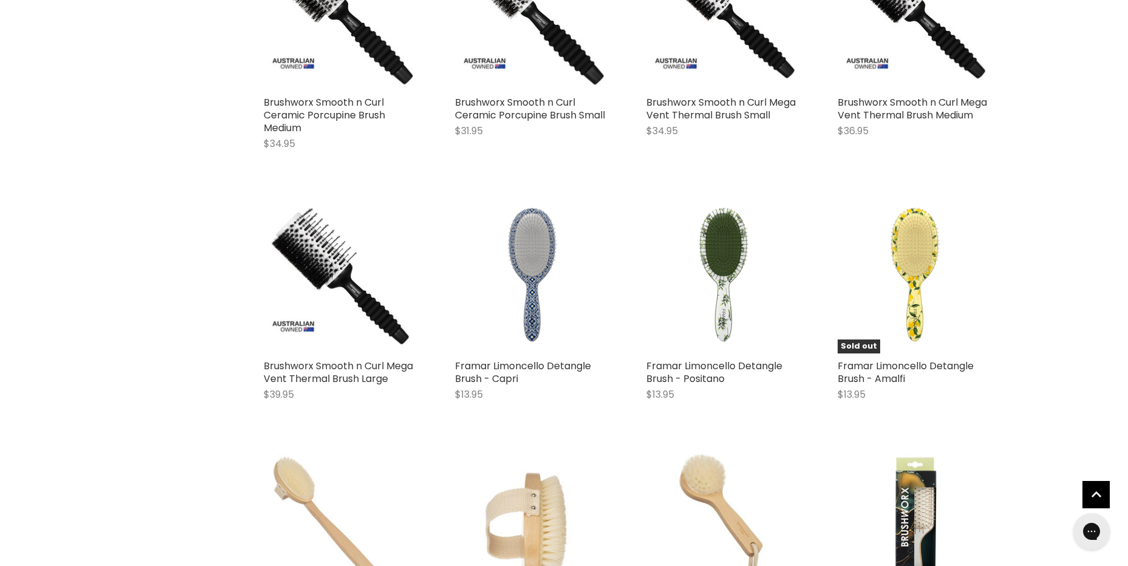
scroll to position [2734, 0]
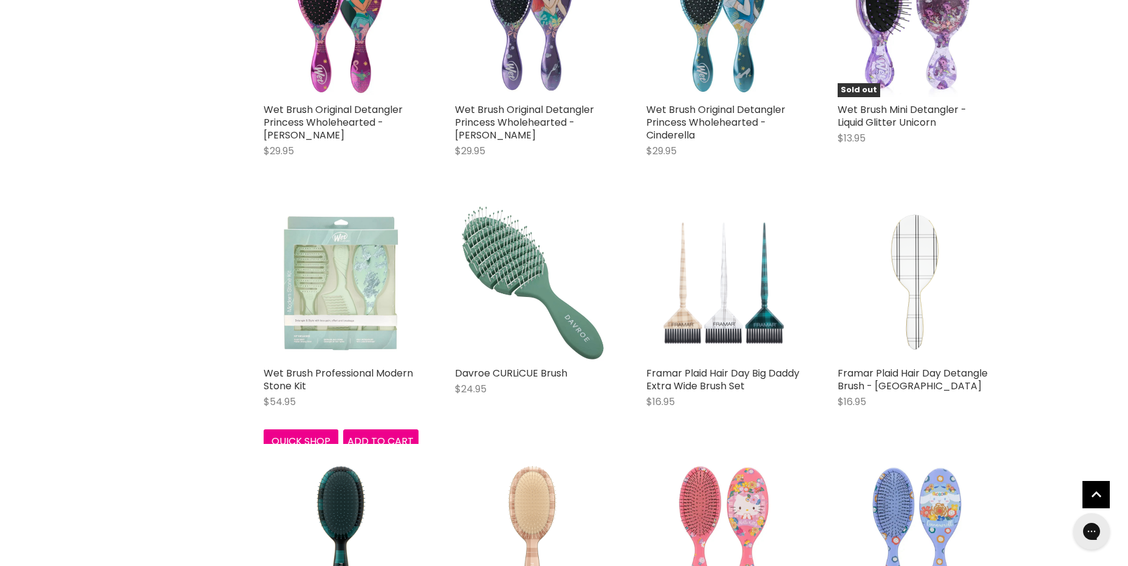
scroll to position [4740, 0]
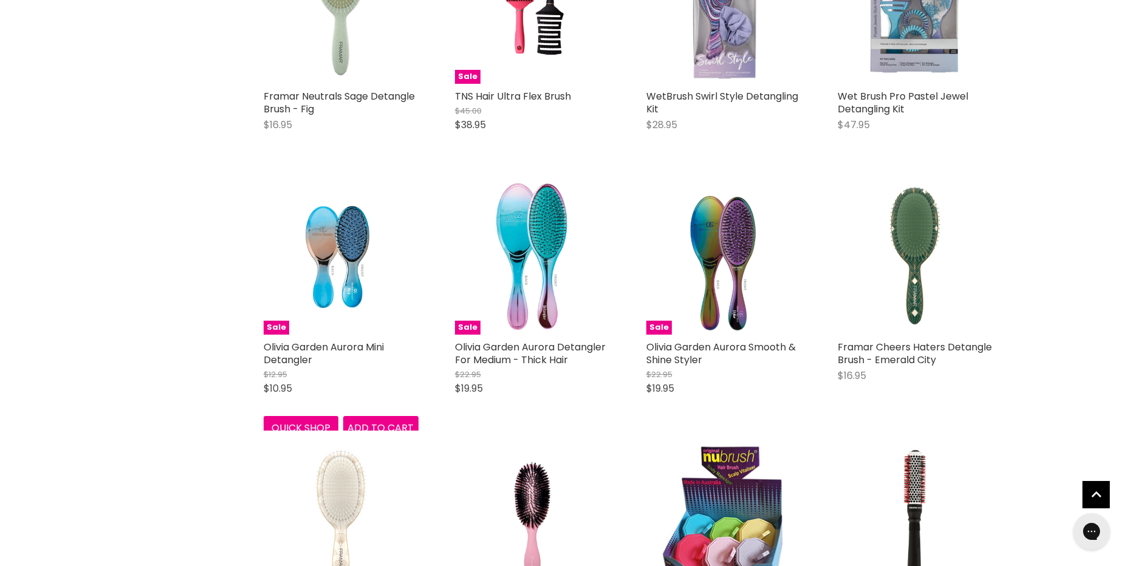
scroll to position [8628, 0]
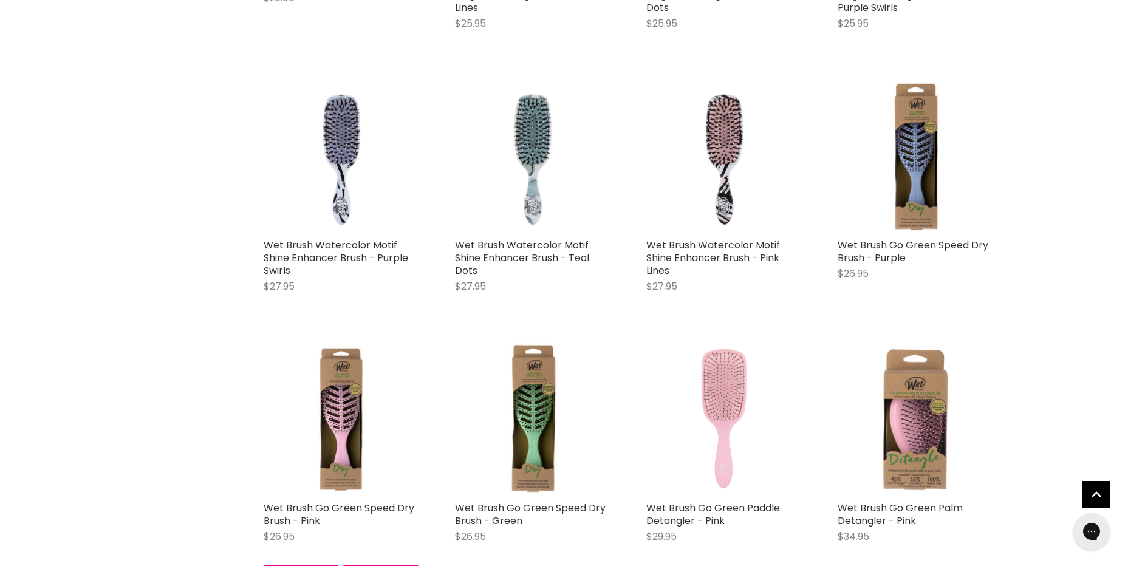
scroll to position [11727, 0]
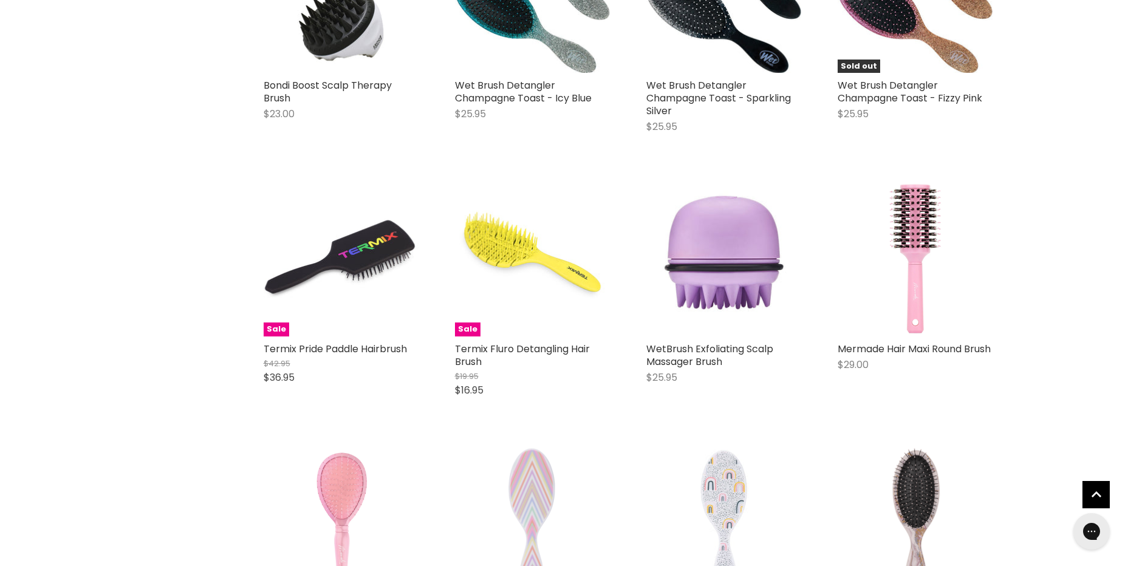
scroll to position [13307, 0]
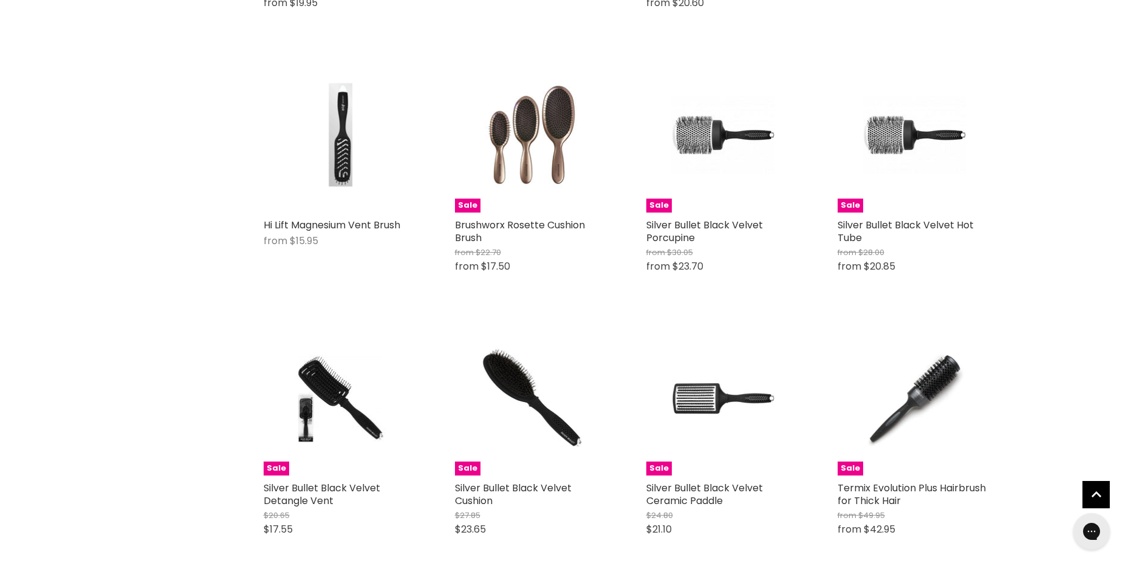
scroll to position [17743, 0]
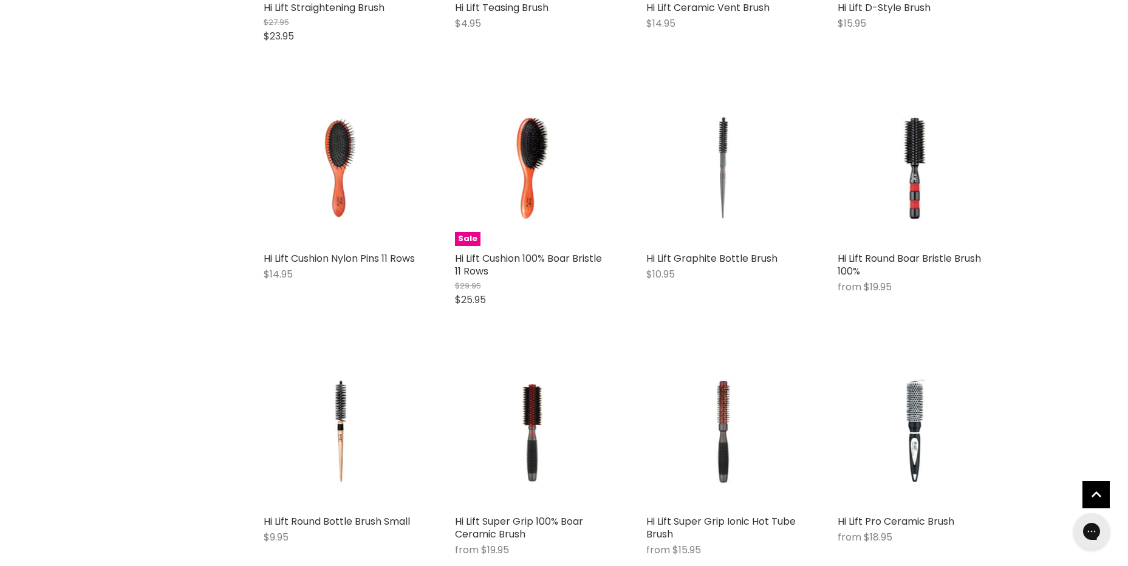
scroll to position [21328, 0]
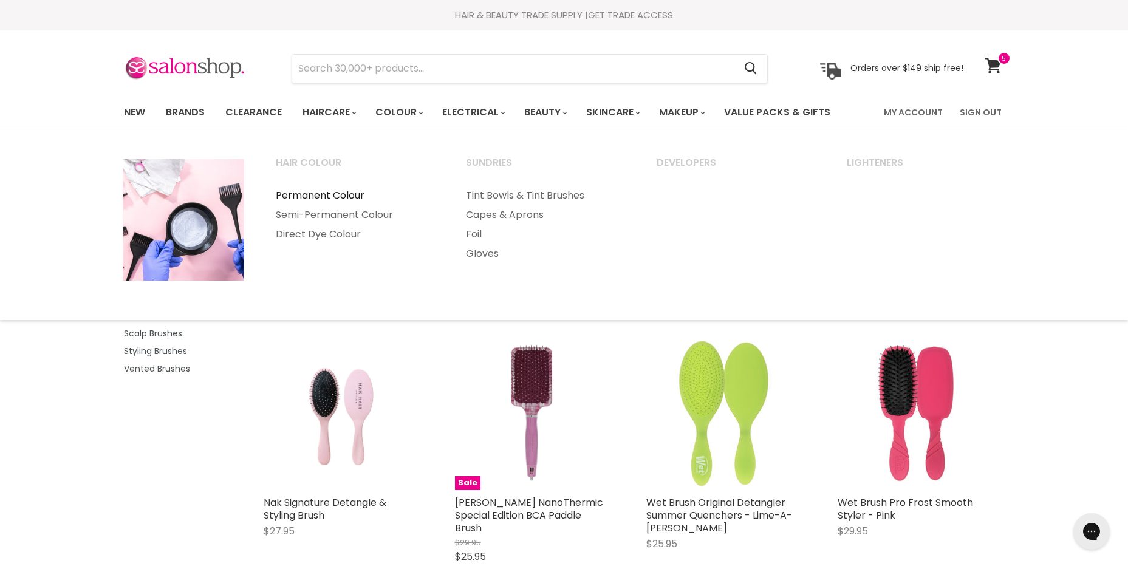
click at [360, 198] on link "Permanent Colour" at bounding box center [355, 195] width 188 height 19
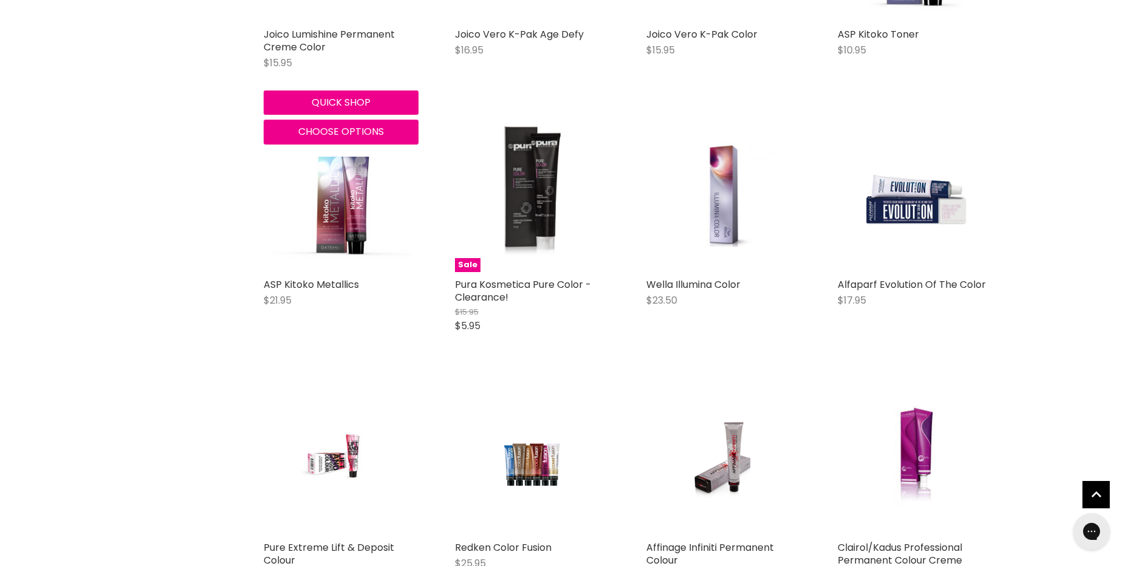
scroll to position [2795, 0]
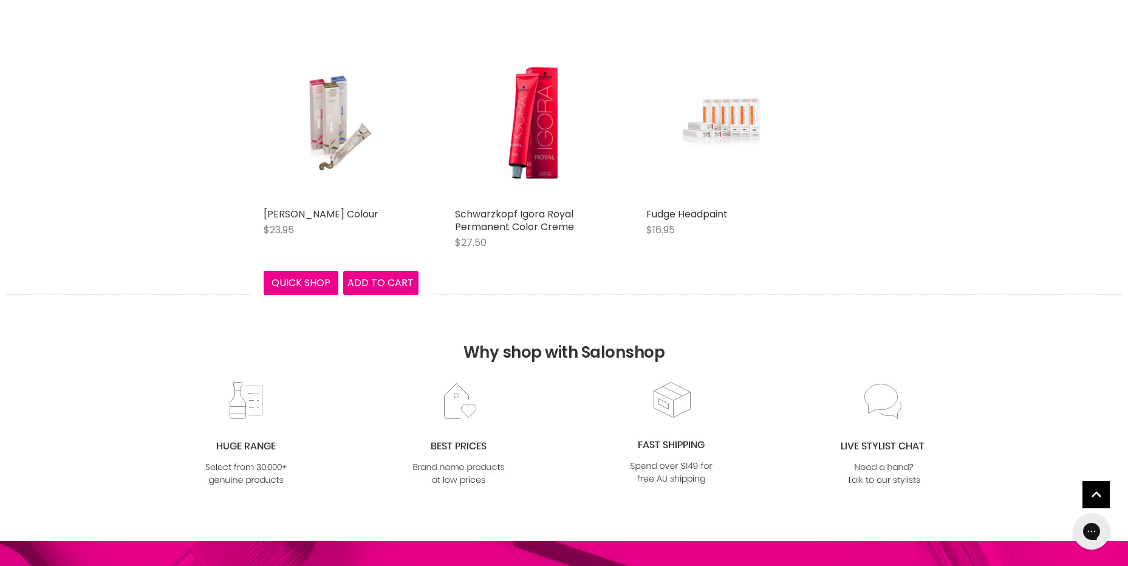
scroll to position [4496, 0]
